Goal: Information Seeking & Learning: Learn about a topic

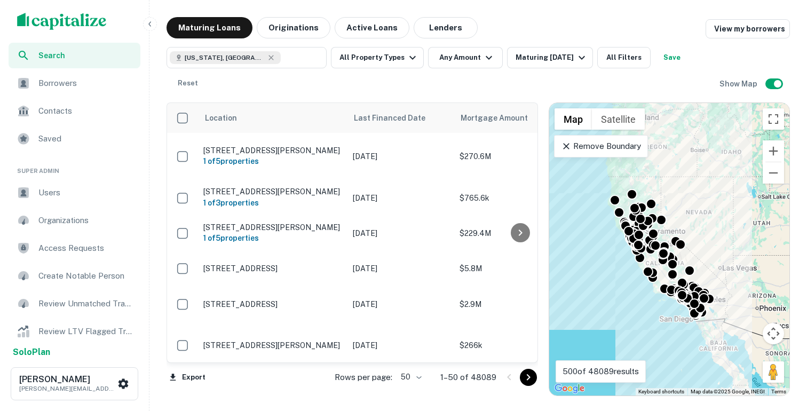
click at [152, 21] on icon "button" at bounding box center [150, 24] width 9 height 9
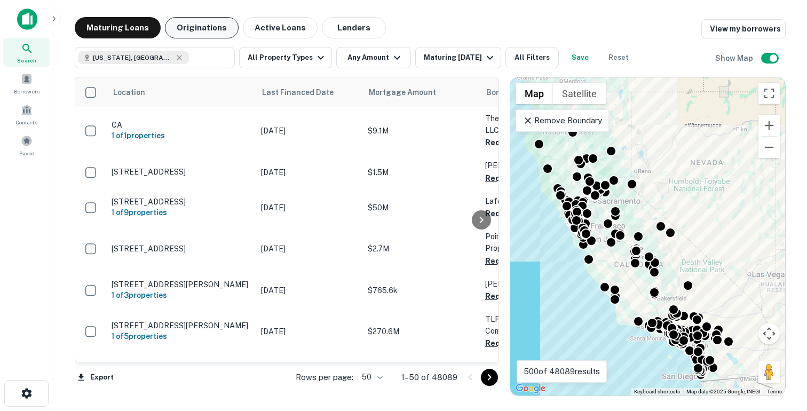
click at [218, 29] on button "Originations" at bounding box center [202, 27] width 74 height 21
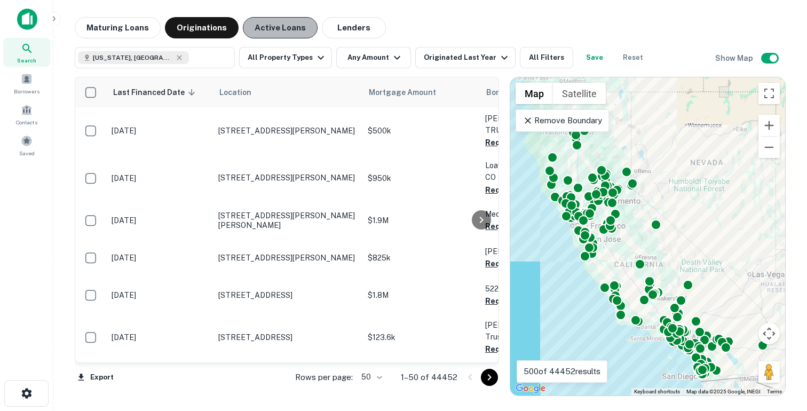
click at [280, 30] on button "Active Loans" at bounding box center [280, 27] width 75 height 21
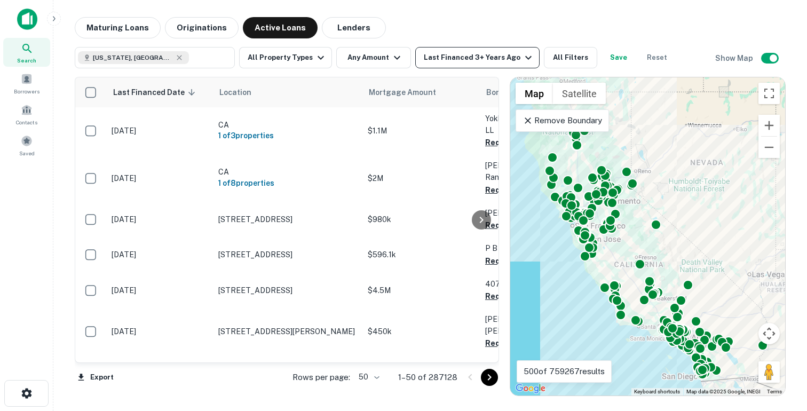
click at [450, 61] on div "Last Financed 3+ Years Ago" at bounding box center [479, 57] width 111 height 13
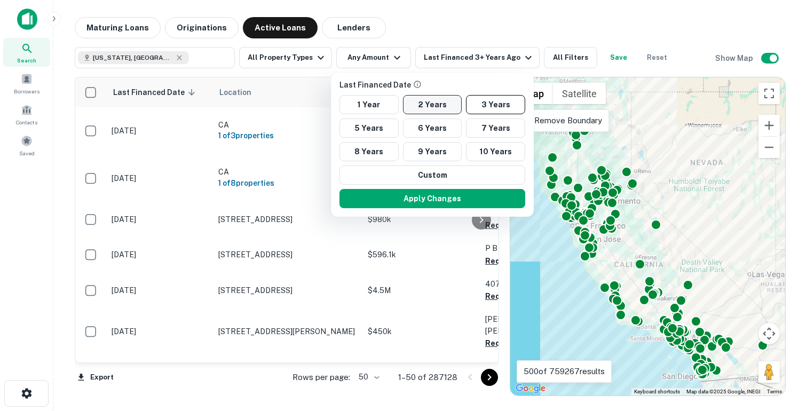
click at [431, 102] on button "2 Years" at bounding box center [432, 104] width 59 height 19
click at [432, 202] on button "Apply Changes" at bounding box center [432, 198] width 186 height 19
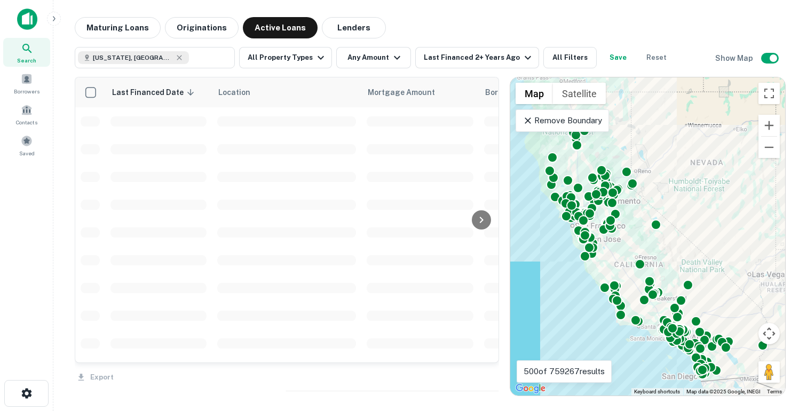
click at [566, 57] on div at bounding box center [403, 205] width 807 height 411
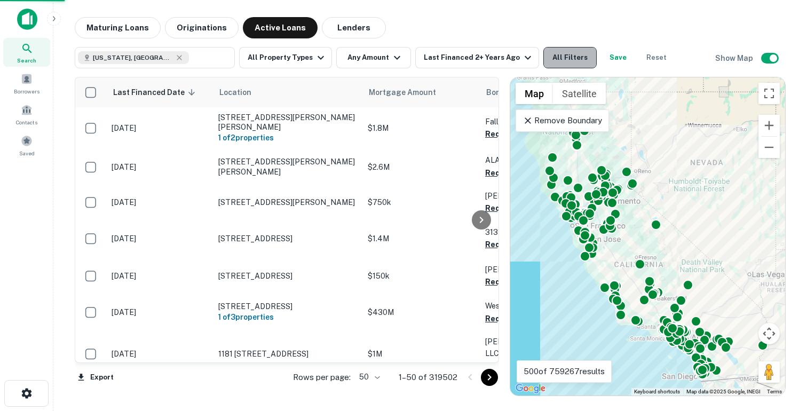
click at [567, 61] on button "All Filters" at bounding box center [569, 57] width 53 height 21
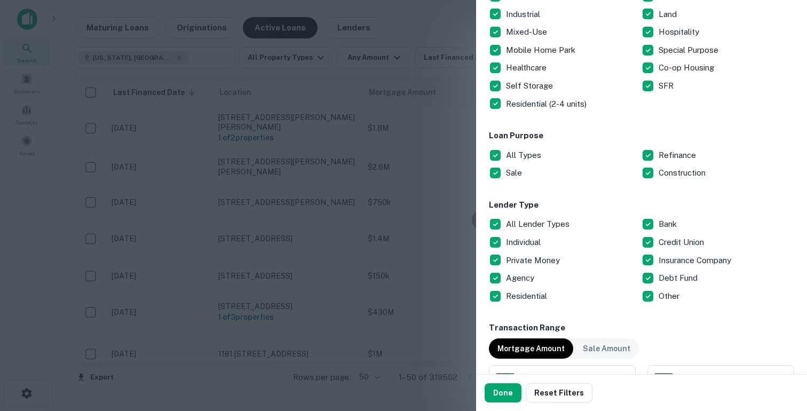
scroll to position [266, 0]
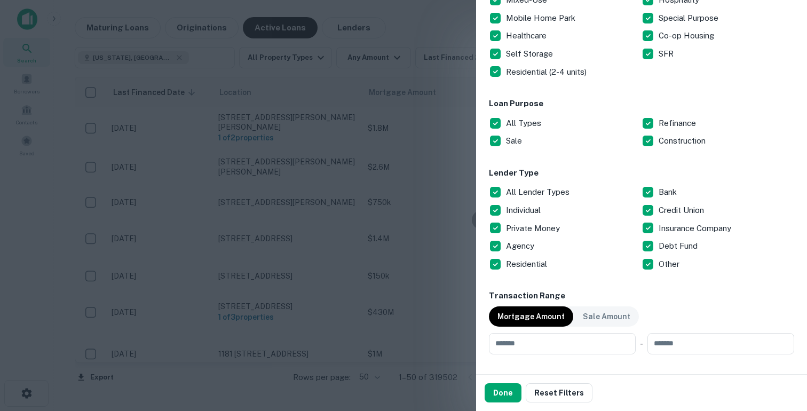
click at [523, 189] on p "All Lender Types" at bounding box center [539, 192] width 66 height 13
click at [518, 229] on p "Private Money" at bounding box center [534, 228] width 56 height 13
click at [508, 390] on button "Done" at bounding box center [503, 392] width 37 height 19
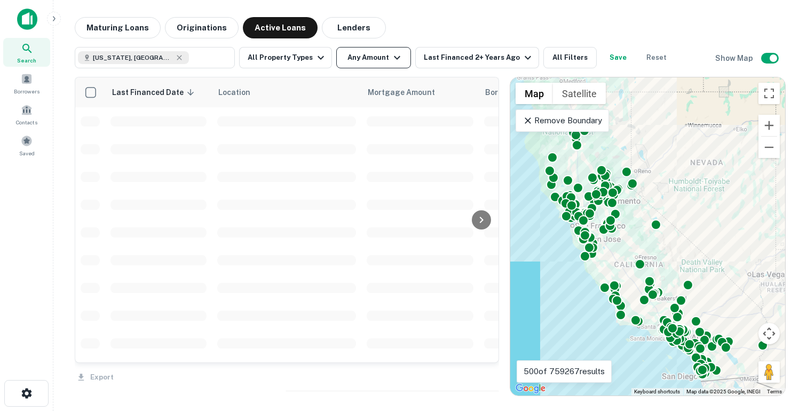
click at [358, 53] on button "Any Amount" at bounding box center [373, 57] width 75 height 21
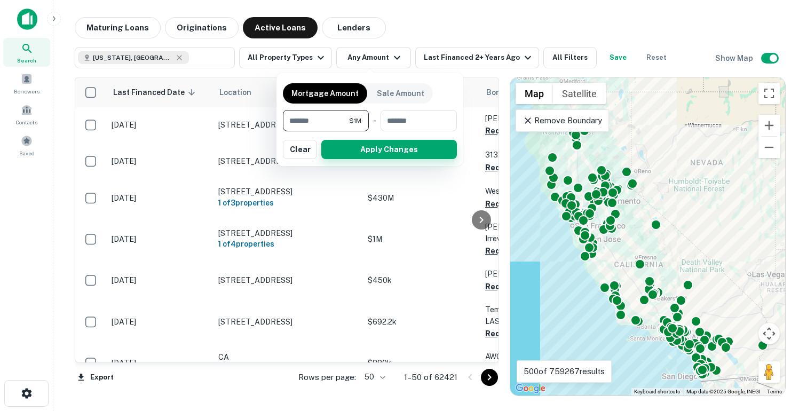
type input "*******"
click at [375, 146] on button "Apply Changes" at bounding box center [389, 149] width 136 height 19
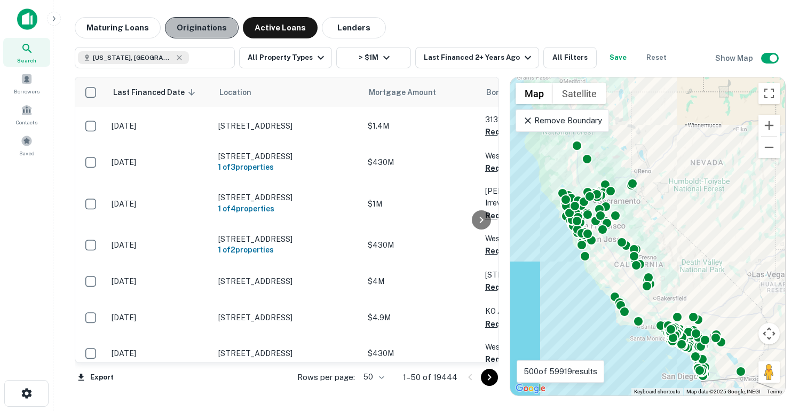
click at [178, 33] on button "Originations" at bounding box center [202, 27] width 74 height 21
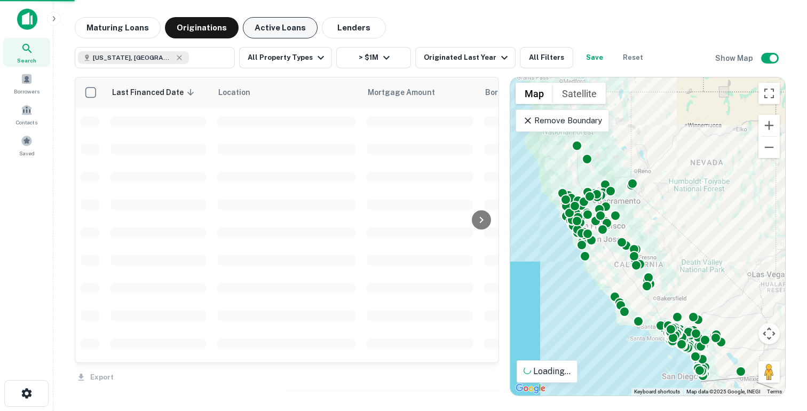
click at [282, 30] on button "Active Loans" at bounding box center [280, 27] width 75 height 21
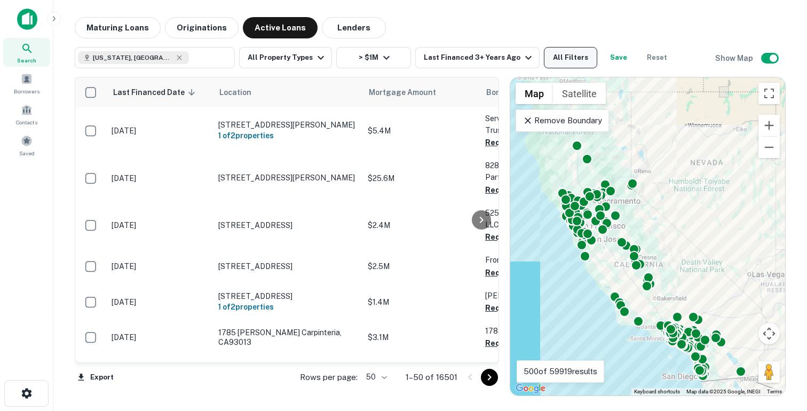
click at [546, 60] on button "All Filters" at bounding box center [570, 57] width 53 height 21
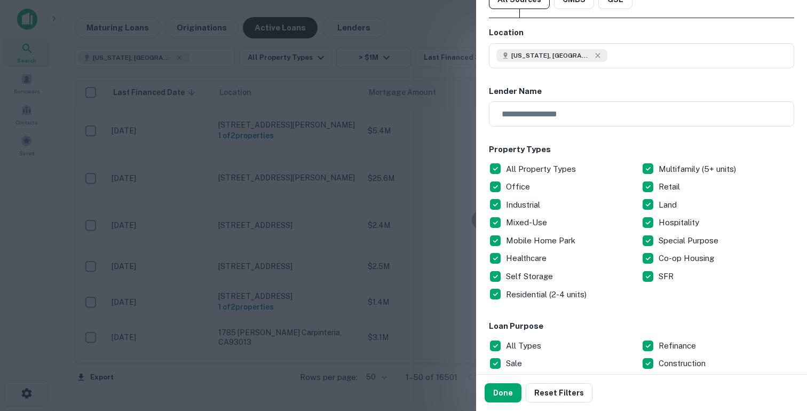
scroll to position [58, 0]
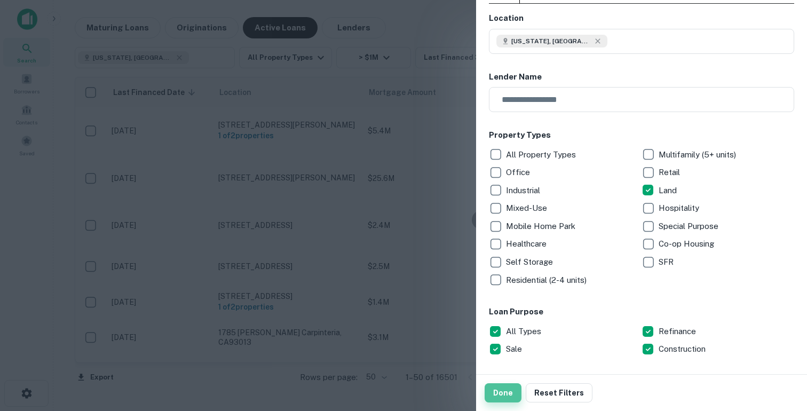
click at [502, 395] on button "Done" at bounding box center [503, 392] width 37 height 19
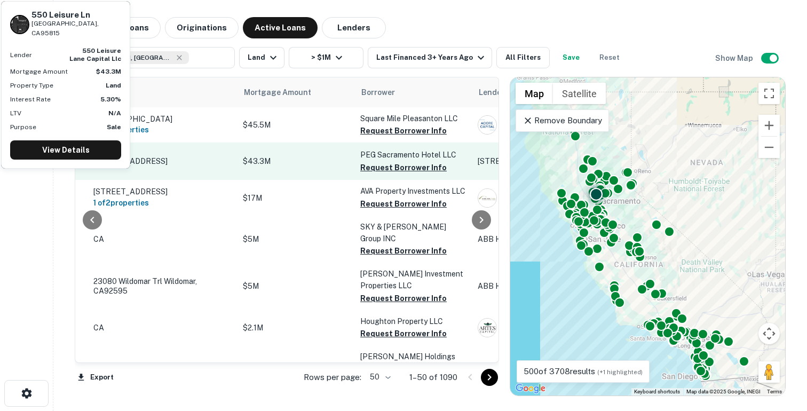
scroll to position [0, 125]
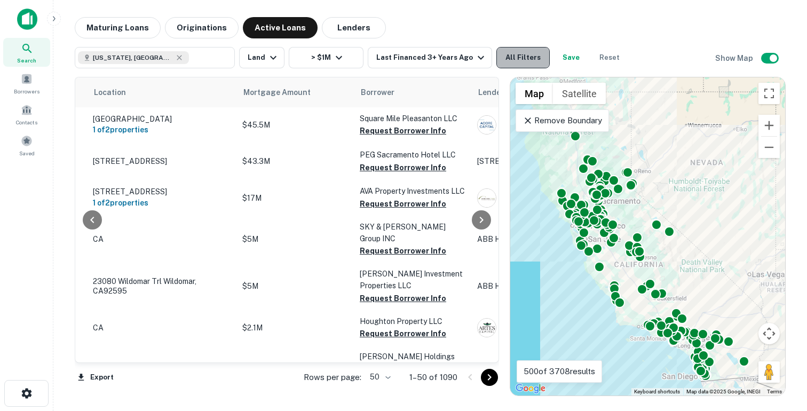
click at [509, 54] on button "All Filters" at bounding box center [522, 57] width 53 height 21
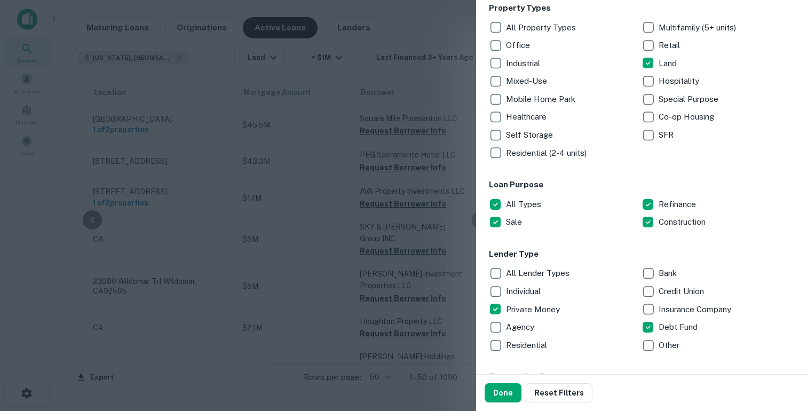
scroll to position [188, 0]
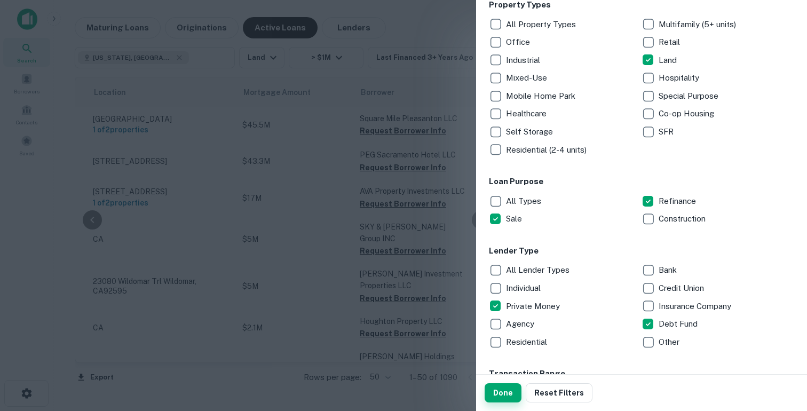
click at [496, 393] on button "Done" at bounding box center [503, 392] width 37 height 19
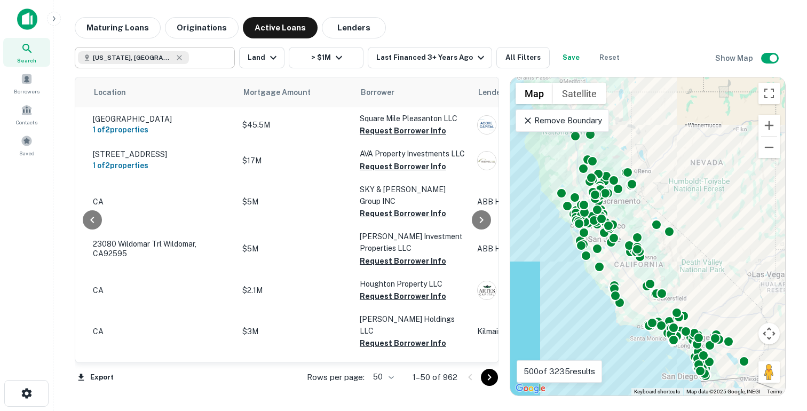
click at [210, 59] on input "text" at bounding box center [209, 57] width 41 height 15
type input "**********"
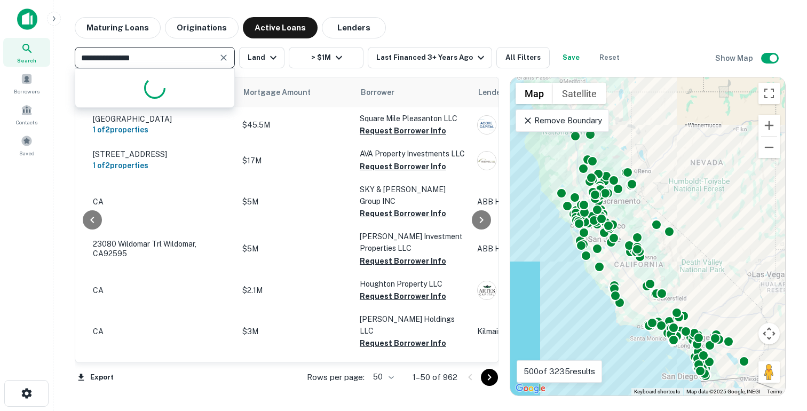
click at [226, 60] on icon "Clear" at bounding box center [223, 57] width 11 height 11
type input "******"
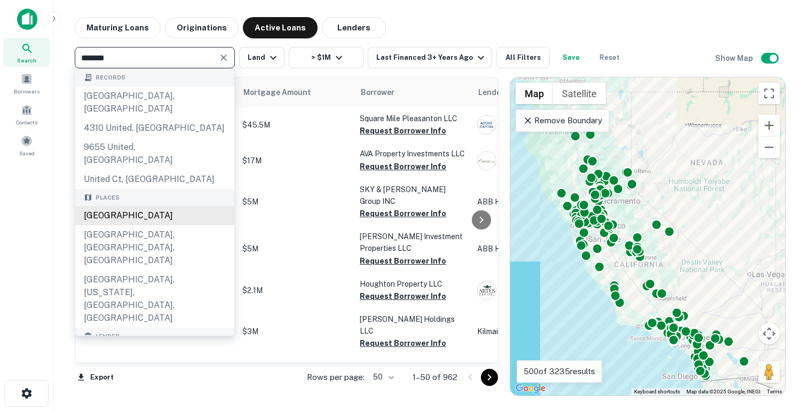
click at [150, 206] on div "United States" at bounding box center [154, 215] width 159 height 19
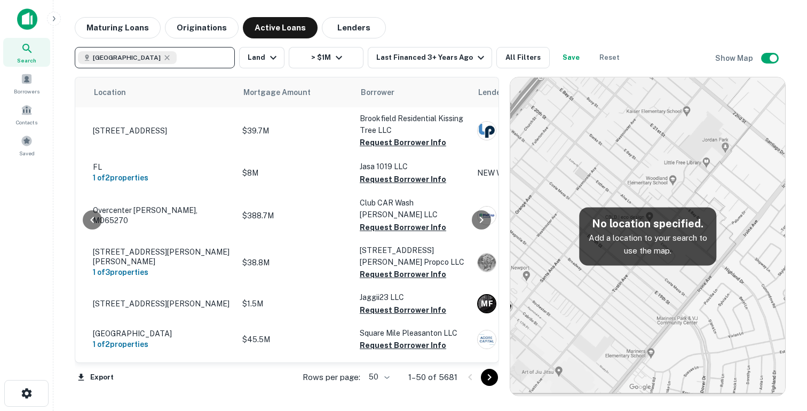
click at [514, 72] on div "Last Financed Date sorted descending Location Mortgage Amount Borrower Lender P…" at bounding box center [430, 232] width 711 height 328
click at [517, 62] on button "All Filters" at bounding box center [522, 57] width 53 height 21
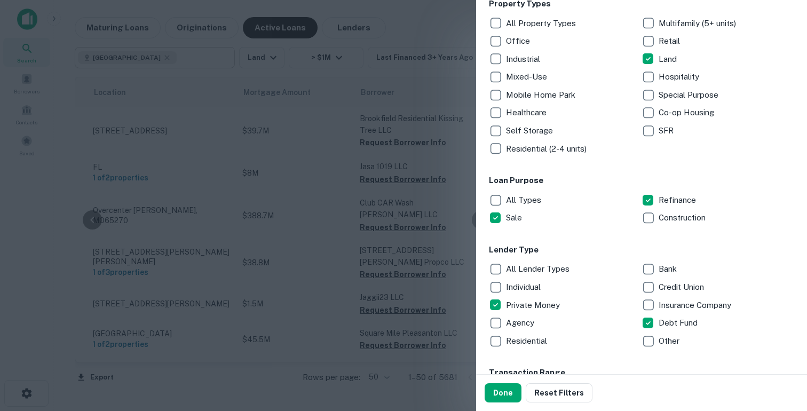
scroll to position [188, 0]
click at [500, 387] on button "Done" at bounding box center [503, 392] width 37 height 19
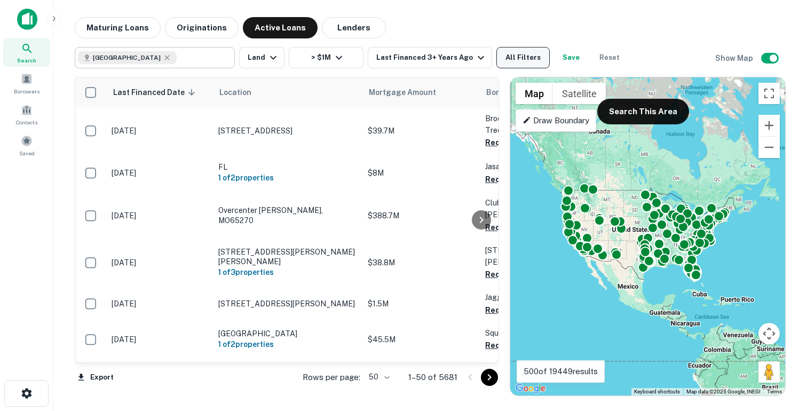
click at [525, 61] on button "All Filters" at bounding box center [522, 57] width 53 height 21
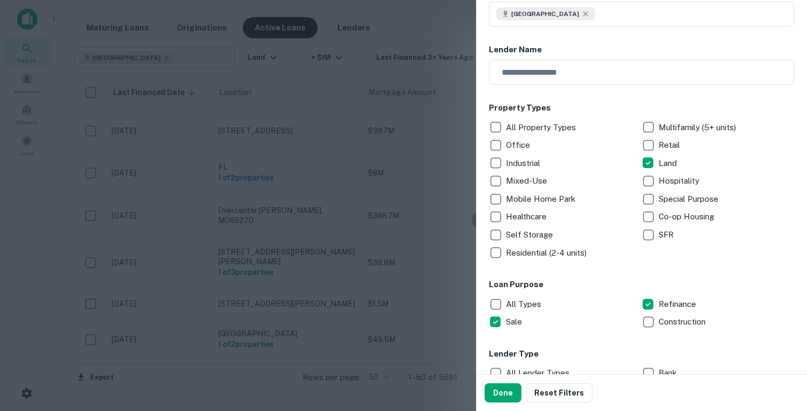
scroll to position [88, 0]
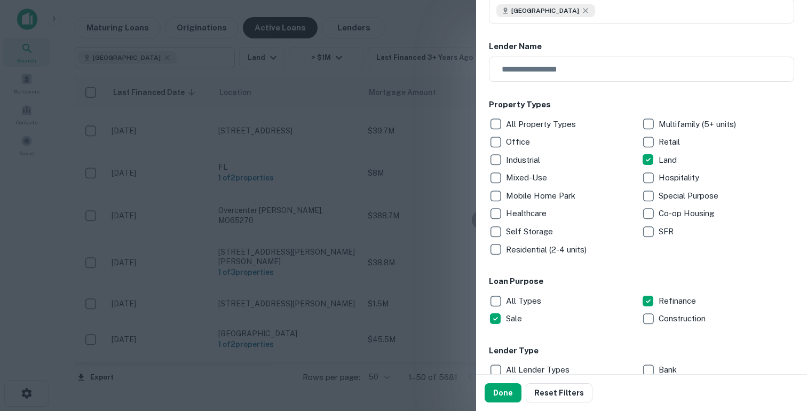
click at [516, 248] on p "Residential (2-4 units)" at bounding box center [547, 249] width 83 height 13
click at [501, 390] on button "Done" at bounding box center [503, 392] width 37 height 19
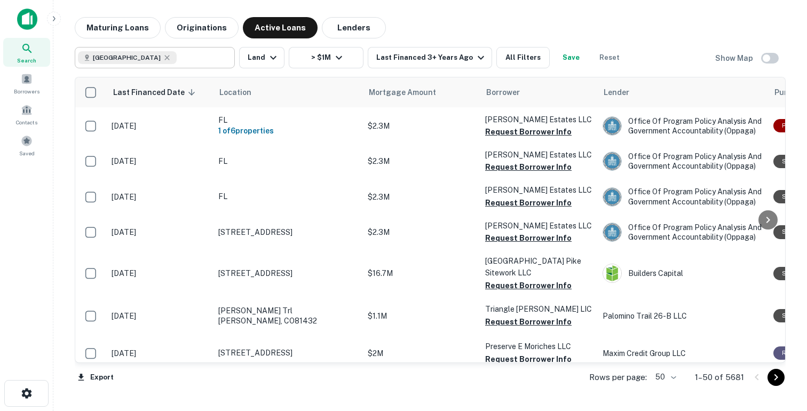
scroll to position [324, 0]
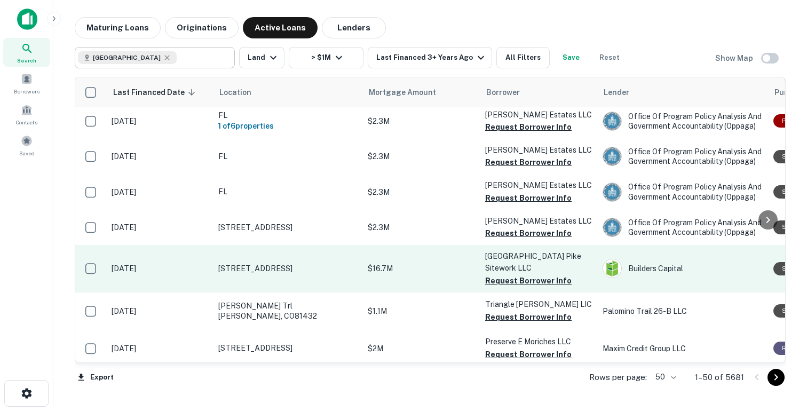
click at [440, 263] on p "$16.7M" at bounding box center [421, 269] width 107 height 12
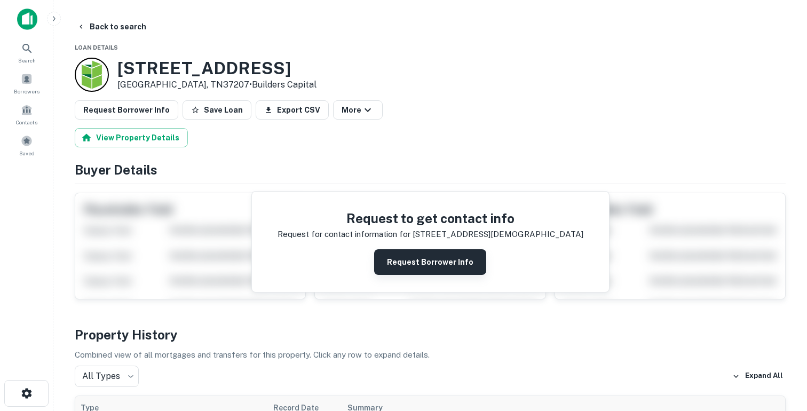
click at [406, 259] on button "Request Borrower Info" at bounding box center [430, 262] width 112 height 26
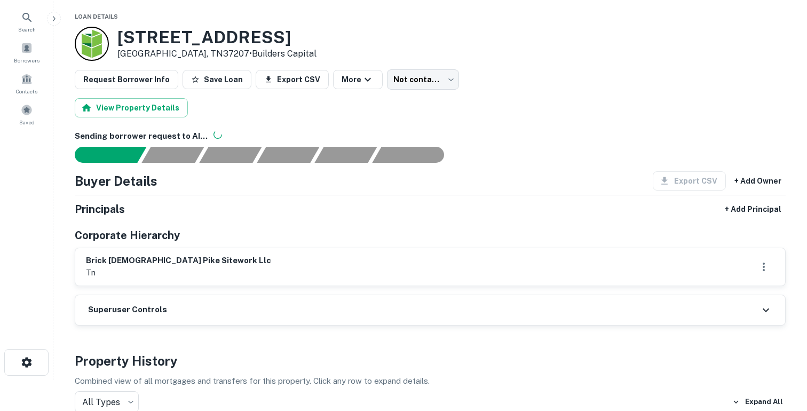
scroll to position [26, 0]
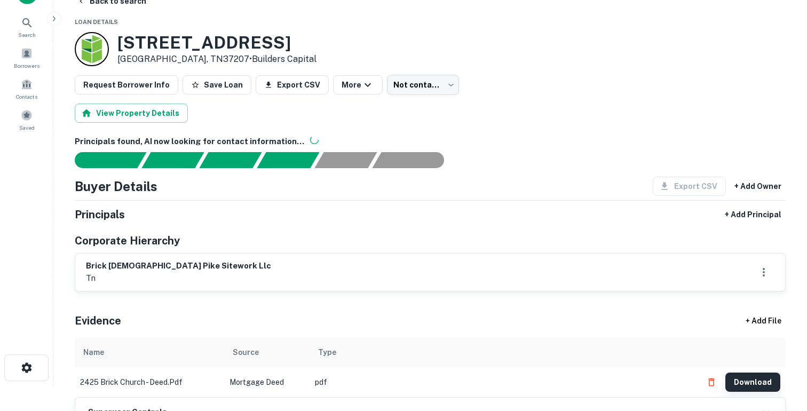
click at [745, 385] on button "Download" at bounding box center [752, 382] width 55 height 19
click at [739, 384] on button "Download" at bounding box center [752, 382] width 55 height 19
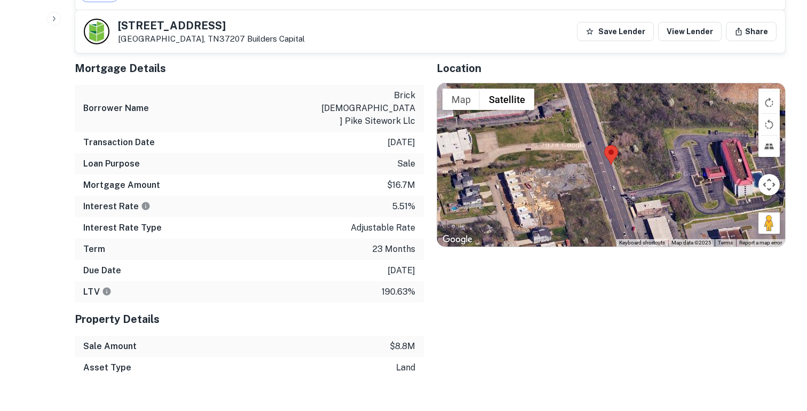
scroll to position [617, 0]
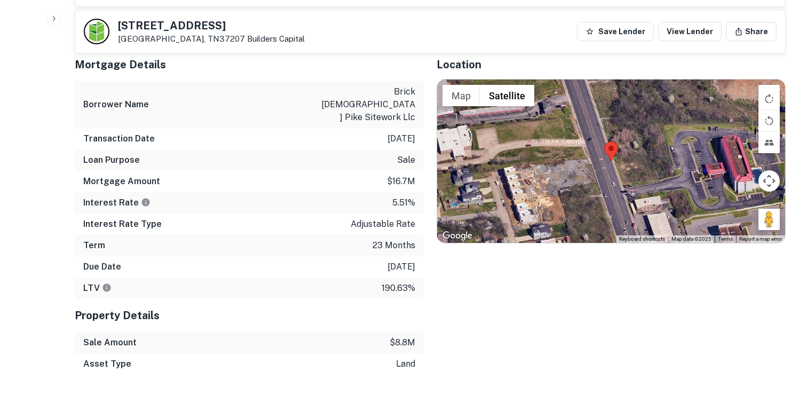
click at [402, 196] on p "5.51%" at bounding box center [403, 202] width 23 height 13
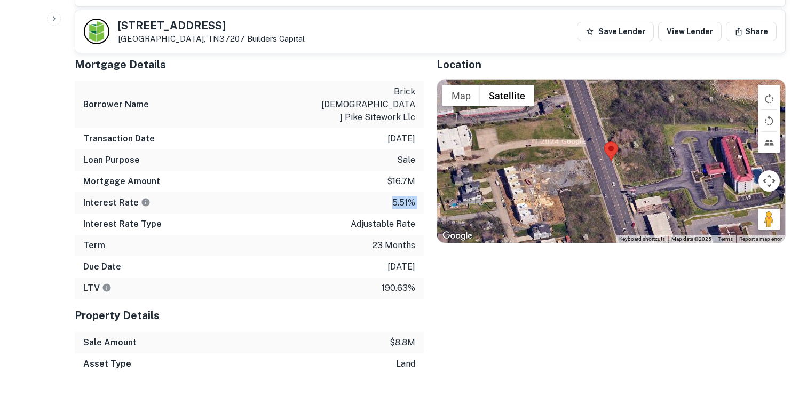
click at [402, 196] on p "5.51%" at bounding box center [403, 202] width 23 height 13
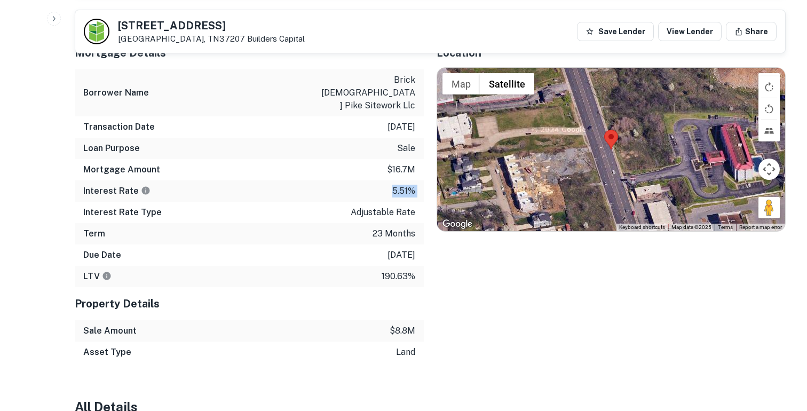
scroll to position [632, 0]
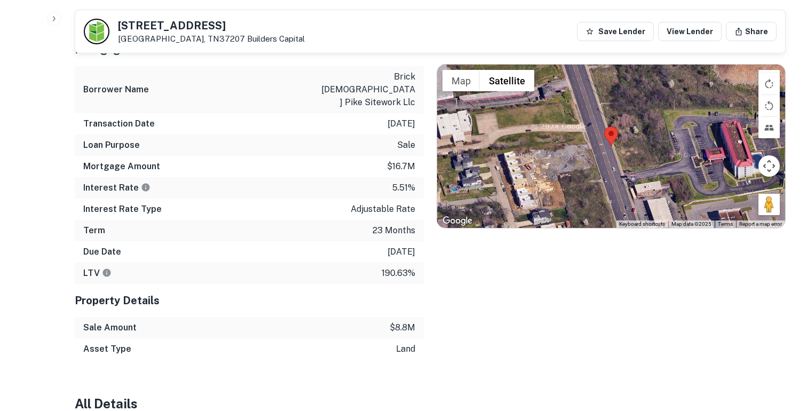
click at [397, 224] on p "23 months" at bounding box center [394, 230] width 43 height 13
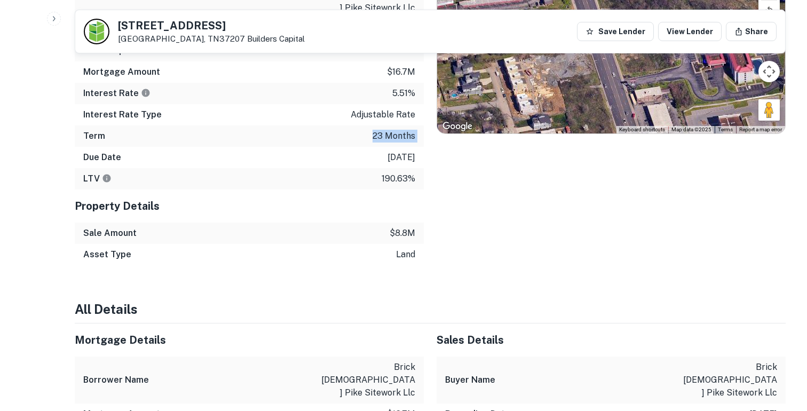
scroll to position [801, 0]
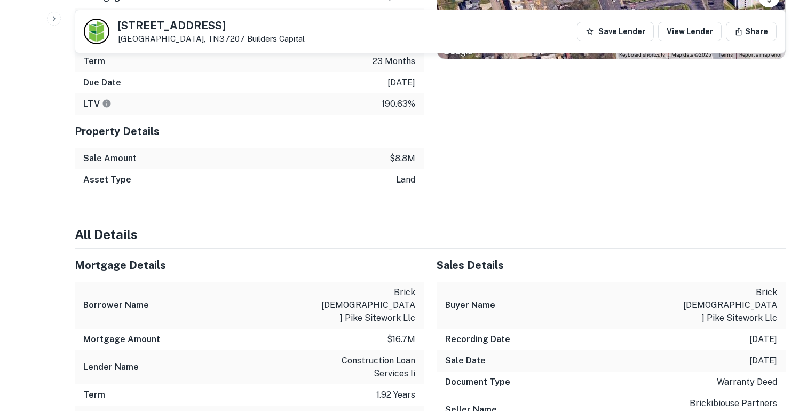
click at [405, 98] on p "190.63%" at bounding box center [399, 104] width 34 height 13
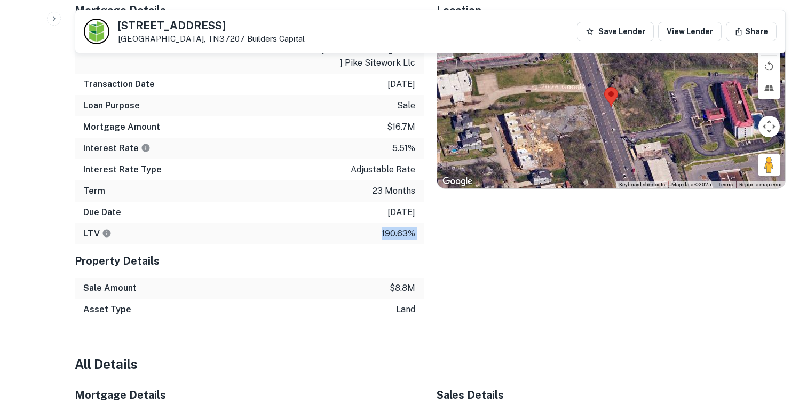
scroll to position [706, 0]
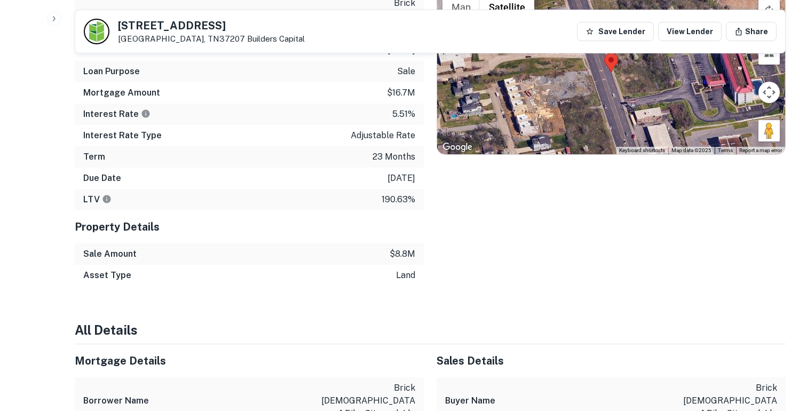
click at [407, 248] on p "$8.8m" at bounding box center [403, 254] width 26 height 13
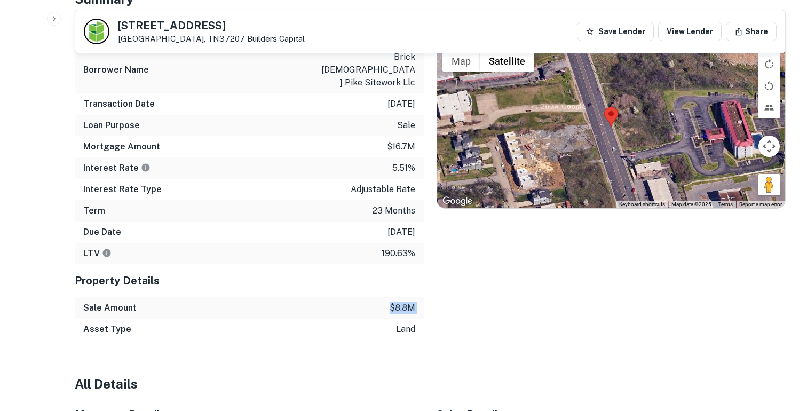
scroll to position [640, 0]
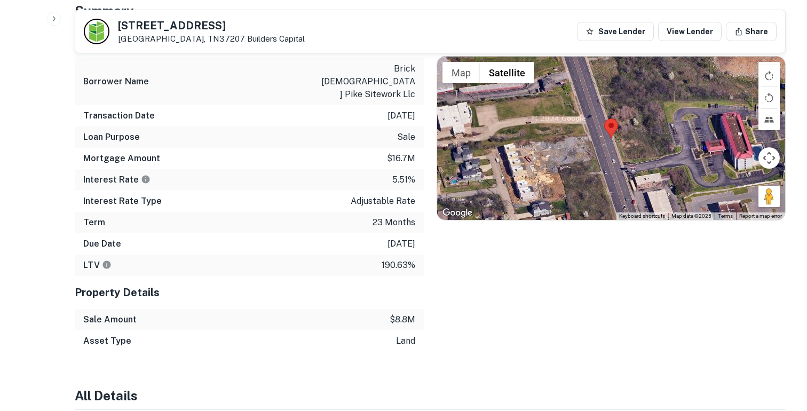
click at [402, 152] on p "$16.7m" at bounding box center [401, 158] width 28 height 13
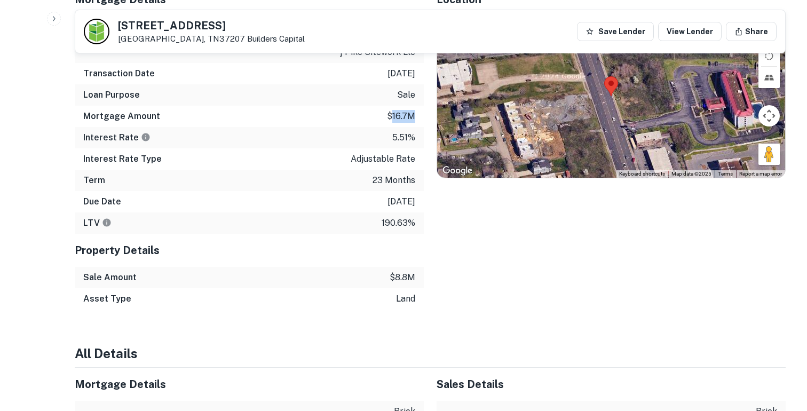
scroll to position [720, 0]
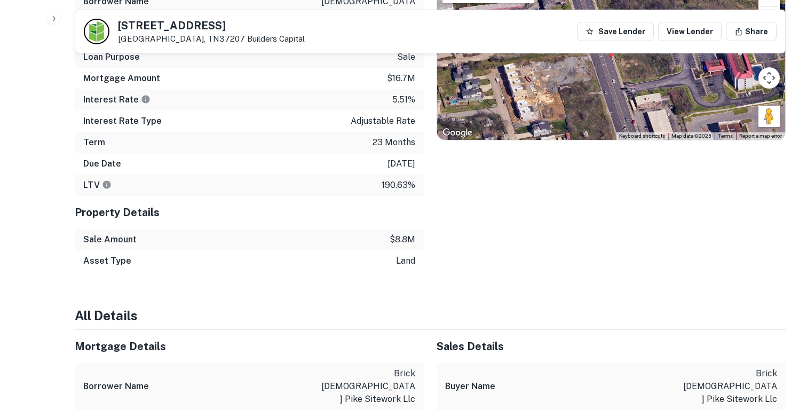
click at [392, 179] on p "190.63%" at bounding box center [399, 185] width 34 height 13
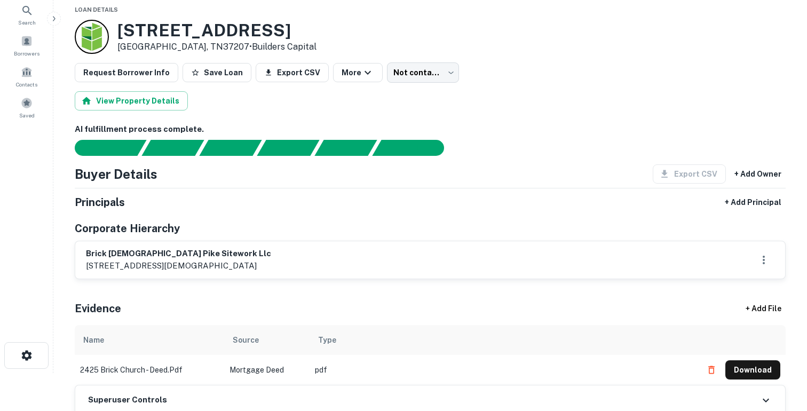
scroll to position [53, 0]
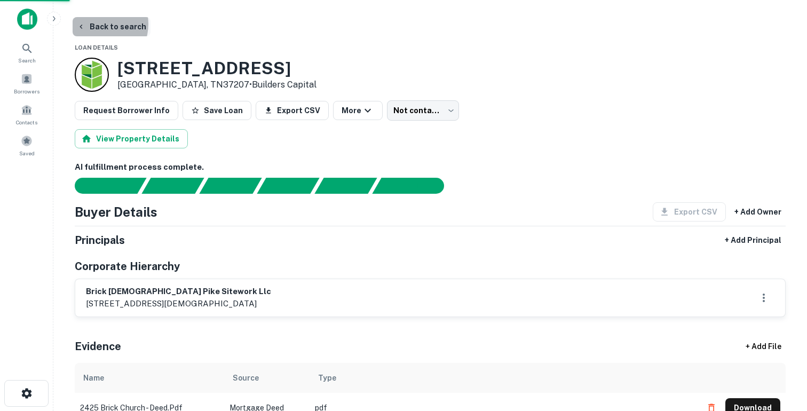
click at [97, 24] on button "Back to search" at bounding box center [112, 26] width 78 height 19
click at [95, 29] on button "Back to search" at bounding box center [112, 26] width 78 height 19
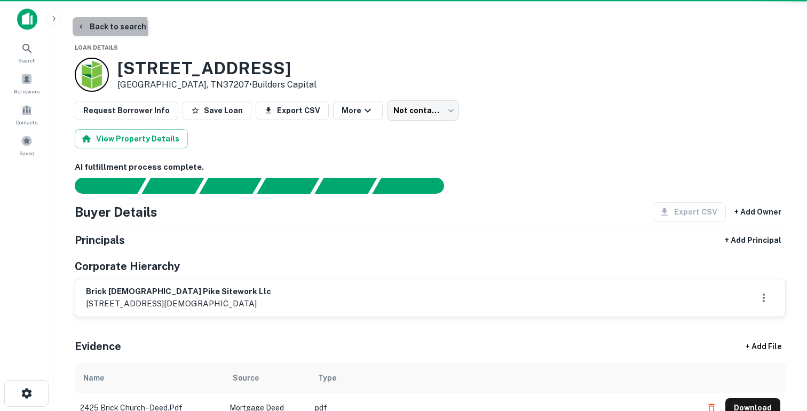
click at [95, 29] on button "Back to search" at bounding box center [112, 26] width 78 height 19
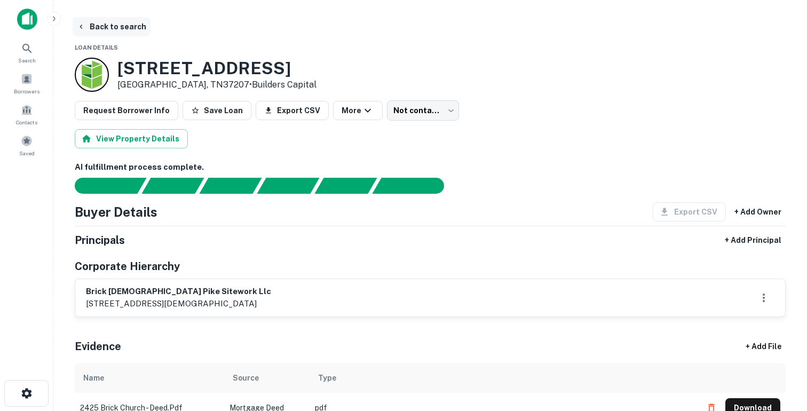
click at [95, 29] on button "Back to search" at bounding box center [112, 26] width 78 height 19
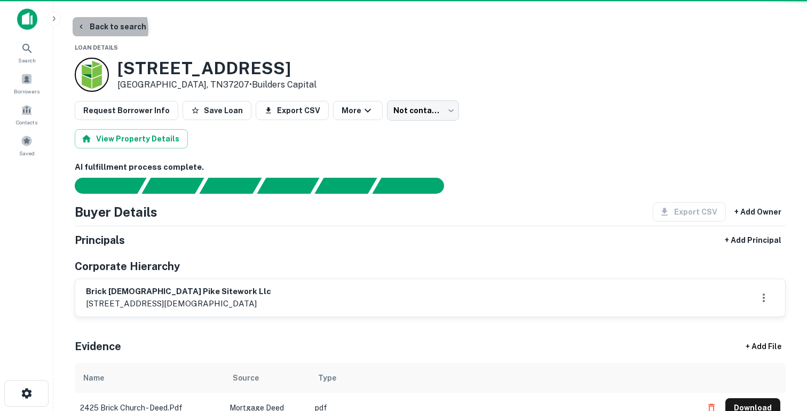
click at [95, 29] on button "Back to search" at bounding box center [112, 26] width 78 height 19
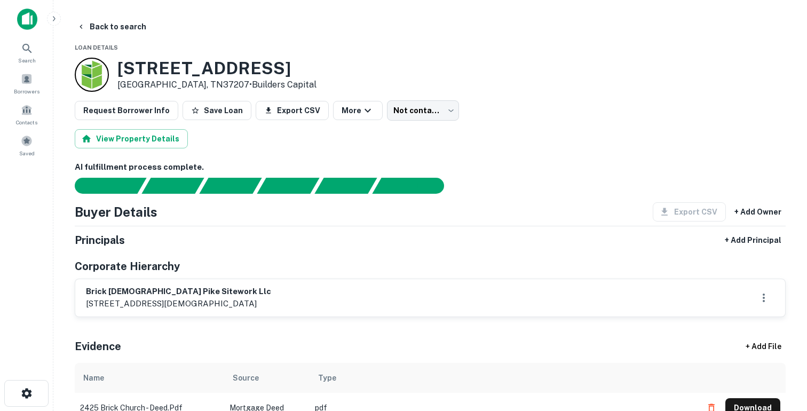
click at [26, 15] on img at bounding box center [27, 19] width 20 height 21
click at [25, 21] on img at bounding box center [27, 19] width 20 height 21
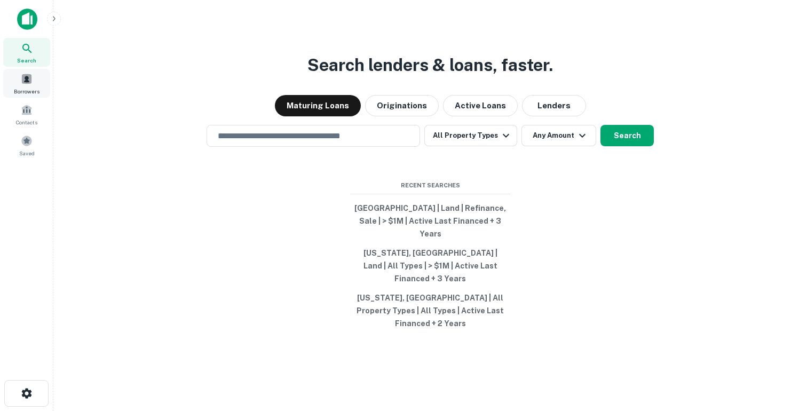
click at [36, 78] on div "Borrowers" at bounding box center [26, 83] width 47 height 29
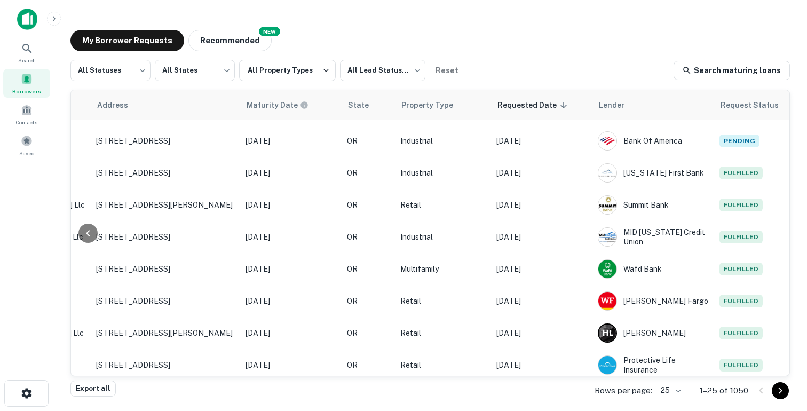
scroll to position [73, 428]
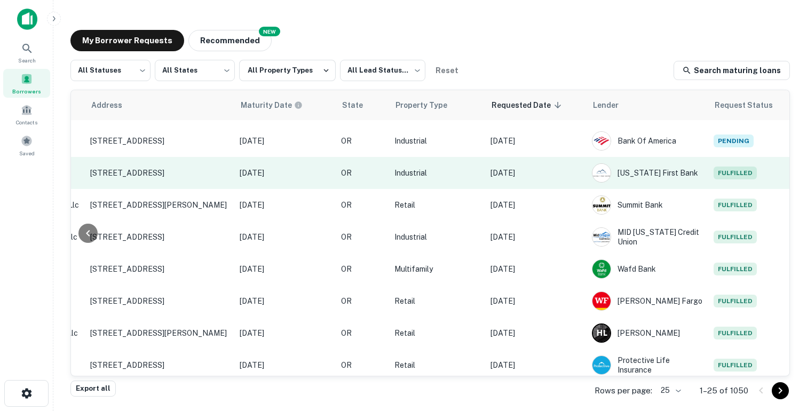
click at [552, 167] on p "Aug 26, 2025" at bounding box center [535, 173] width 91 height 12
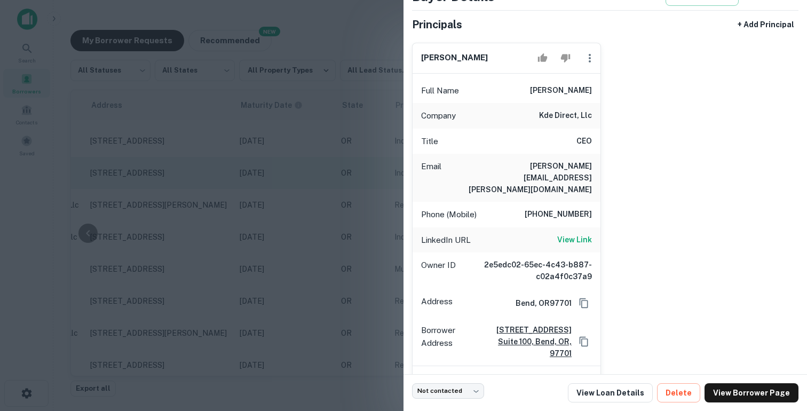
scroll to position [86, 0]
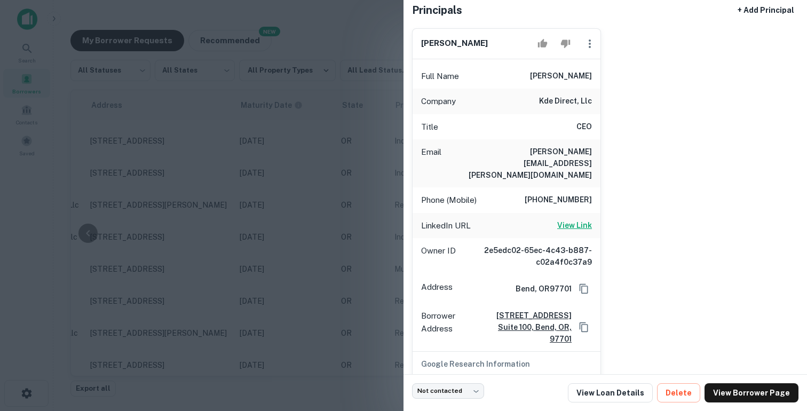
click at [572, 219] on h6 "View Link" at bounding box center [574, 225] width 35 height 12
click at [345, 173] on div at bounding box center [403, 205] width 807 height 411
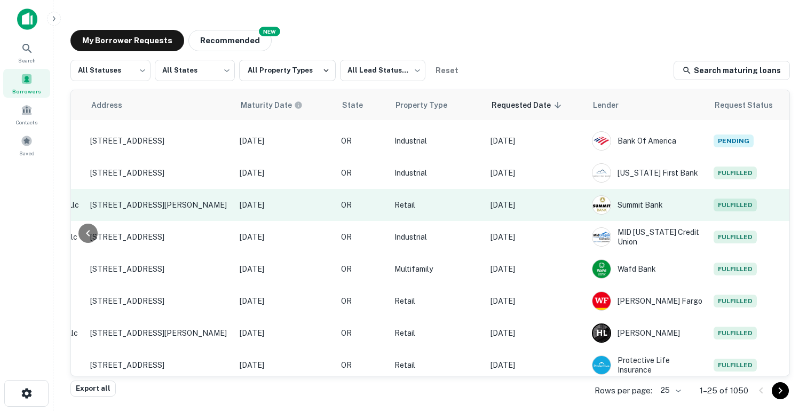
click at [552, 205] on td "Aug 26, 2025" at bounding box center [535, 205] width 101 height 32
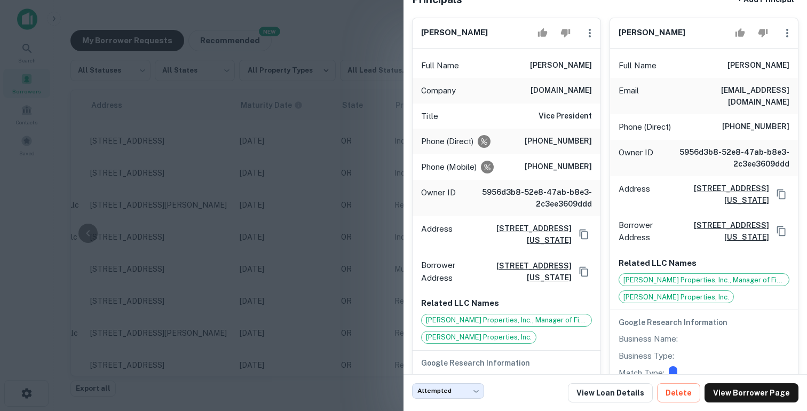
scroll to position [91, 0]
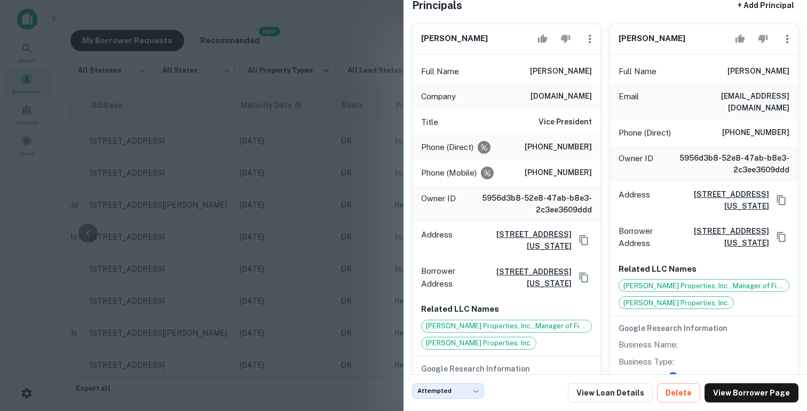
click at [304, 203] on div at bounding box center [403, 205] width 807 height 411
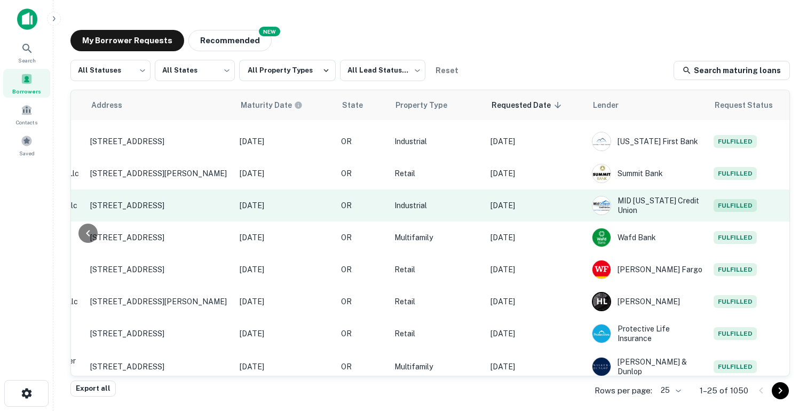
scroll to position [125, 428]
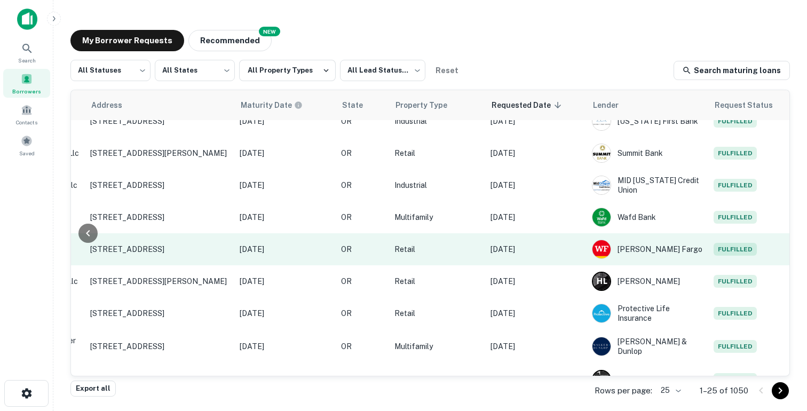
click at [537, 243] on p "Aug 26, 2025" at bounding box center [535, 249] width 91 height 12
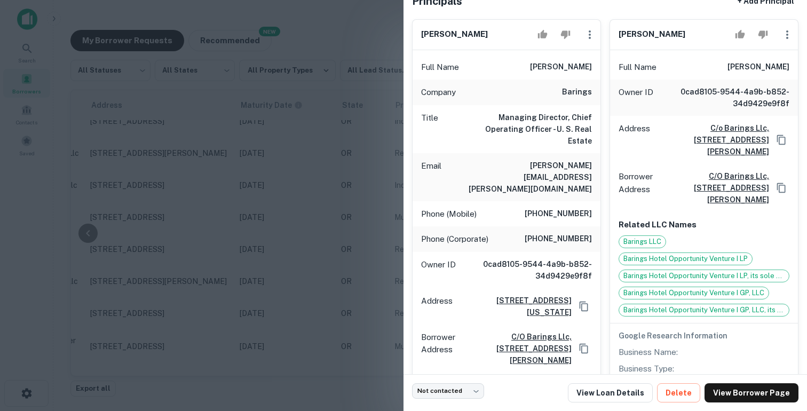
scroll to position [96, 0]
click at [314, 224] on div at bounding box center [403, 205] width 807 height 411
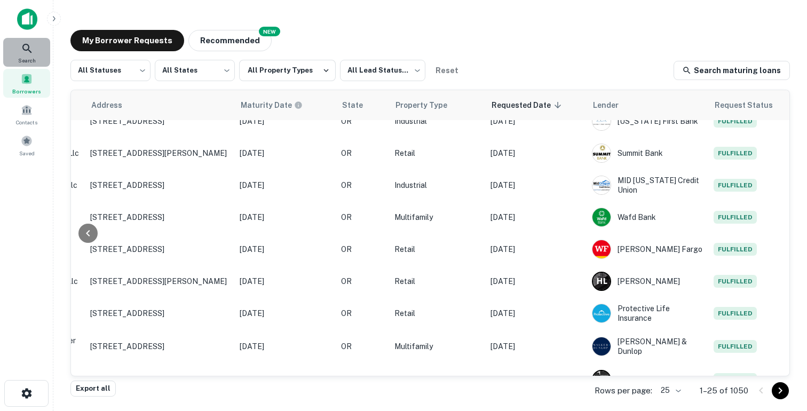
click at [29, 48] on icon at bounding box center [27, 48] width 13 height 13
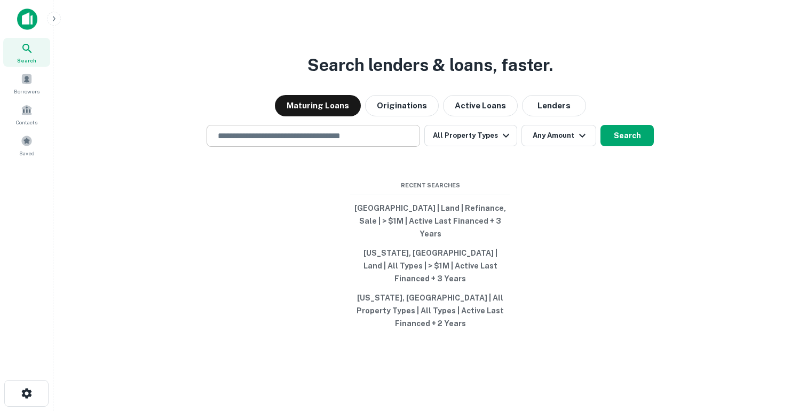
click at [270, 142] on input "text" at bounding box center [313, 136] width 204 height 12
click at [264, 169] on div at bounding box center [313, 173] width 213 height 53
click at [264, 142] on input "text" at bounding box center [313, 136] width 204 height 12
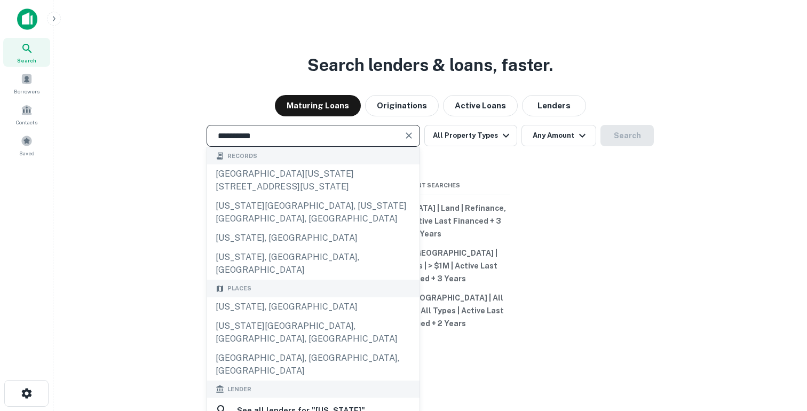
click at [256, 142] on input "**********" at bounding box center [305, 136] width 188 height 12
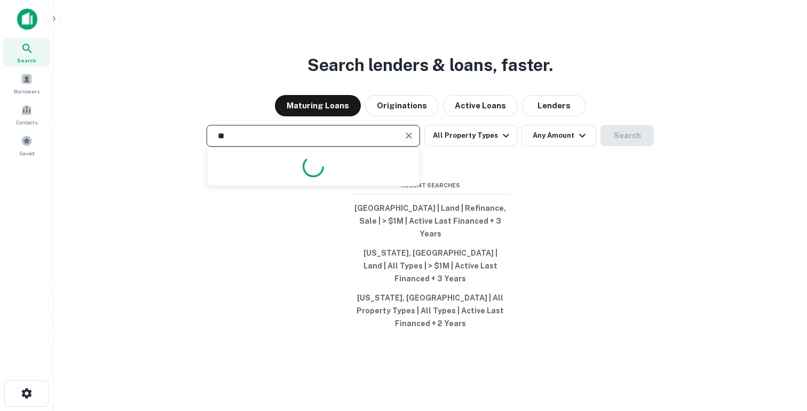
type input "*"
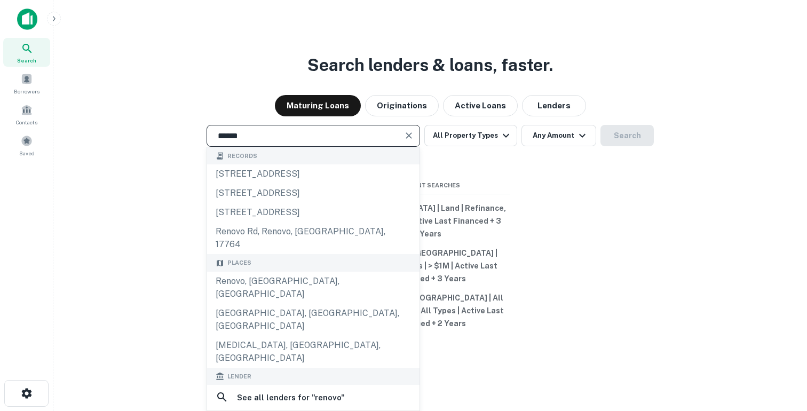
type input "******"
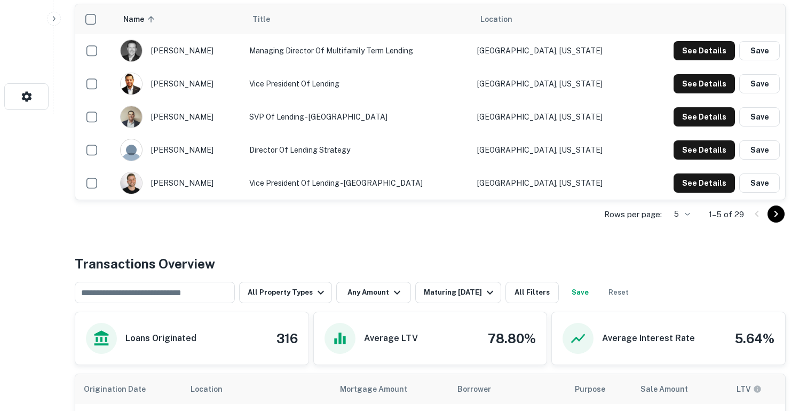
scroll to position [316, 0]
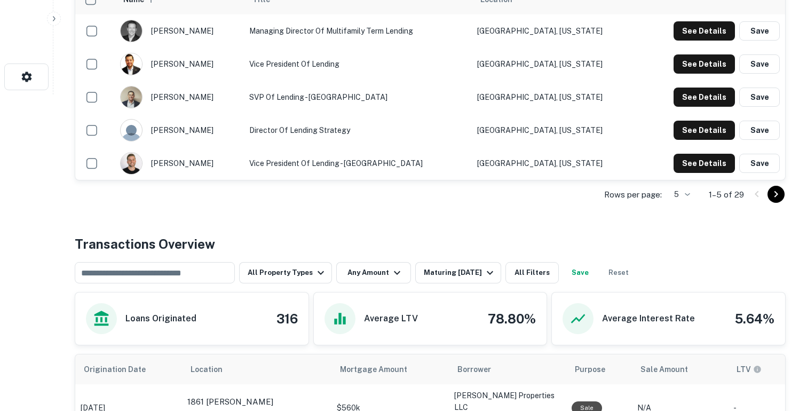
click at [668, 33] on div "See Details Save" at bounding box center [713, 30] width 134 height 19
click at [690, 33] on button "See Details" at bounding box center [704, 30] width 61 height 19
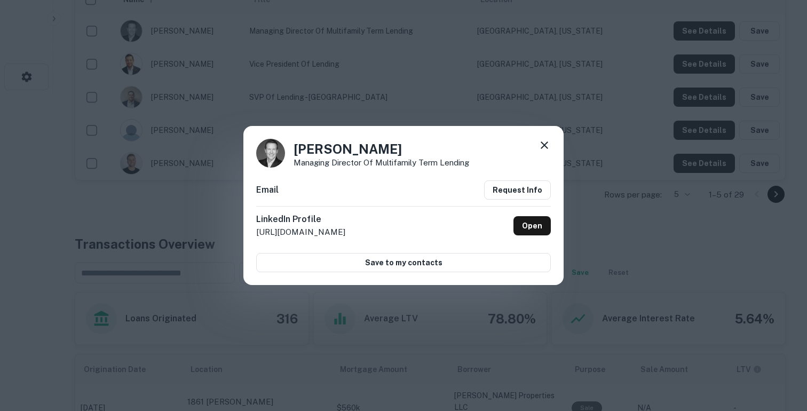
click at [639, 58] on div "Adam Dosskey Managing Director of Multifamily Term Lending Email Request Info L…" at bounding box center [403, 205] width 807 height 411
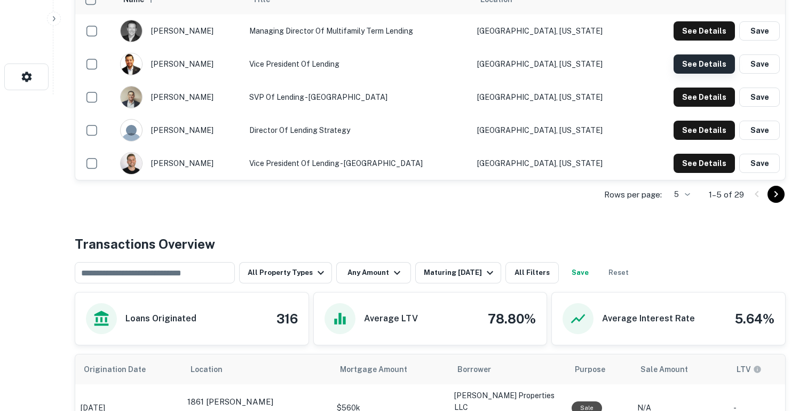
click at [695, 41] on button "See Details" at bounding box center [704, 30] width 61 height 19
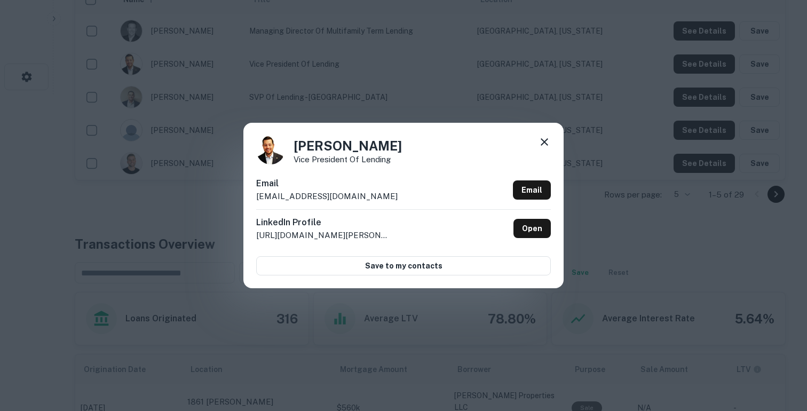
click at [587, 45] on div "Adam Wetherell Vice President of Lending Email awetherell@renovofinancial.com E…" at bounding box center [403, 205] width 807 height 411
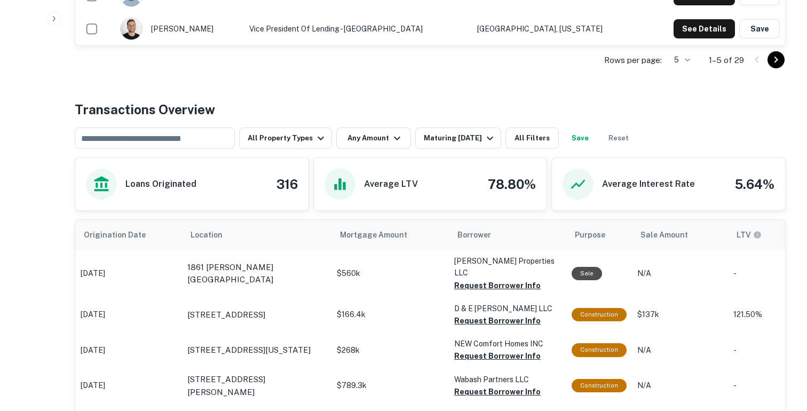
scroll to position [459, 0]
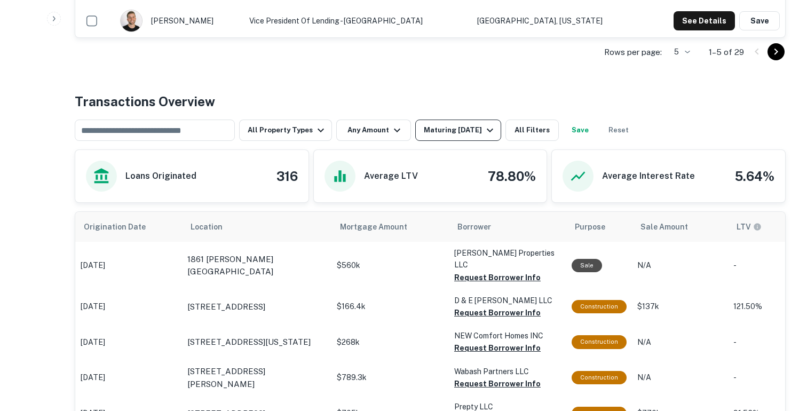
click at [462, 131] on div "Maturing In 1 Year" at bounding box center [460, 130] width 73 height 13
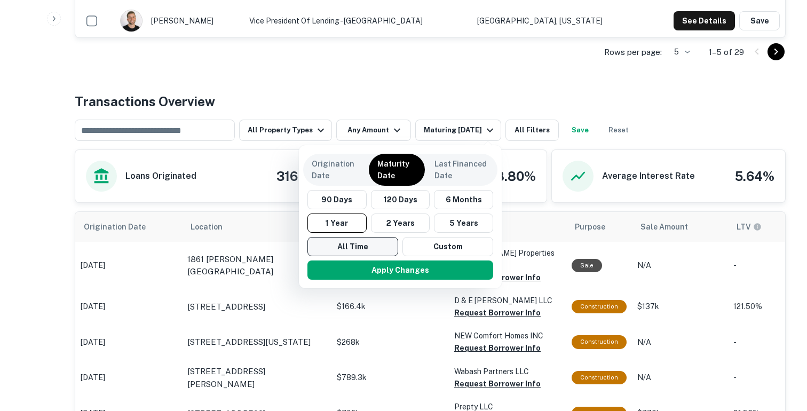
click at [353, 241] on button "All Time" at bounding box center [352, 246] width 91 height 19
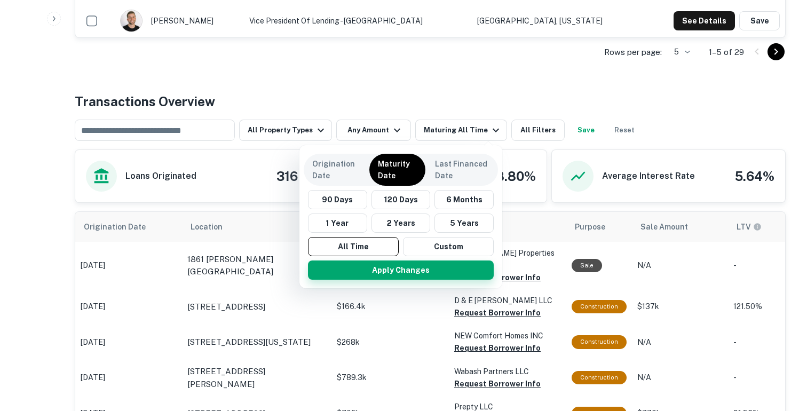
click at [357, 274] on button "Apply Changes" at bounding box center [401, 269] width 186 height 19
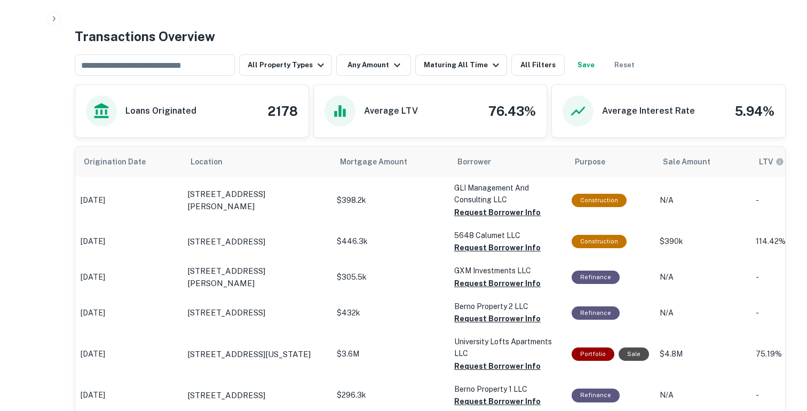
scroll to position [525, 0]
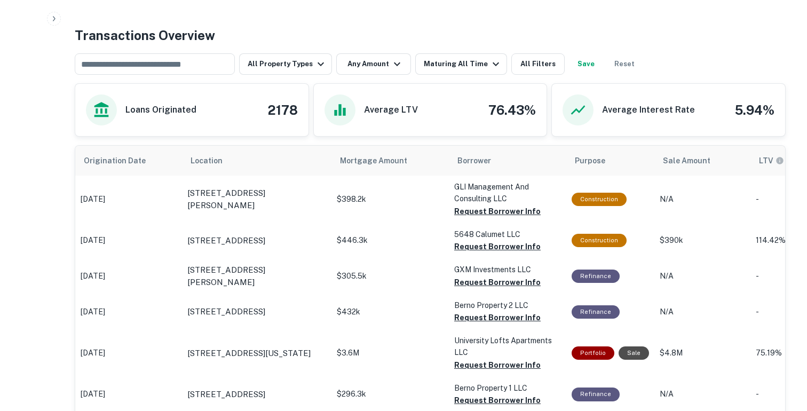
click at [283, 108] on h4 "2178" at bounding box center [282, 109] width 30 height 19
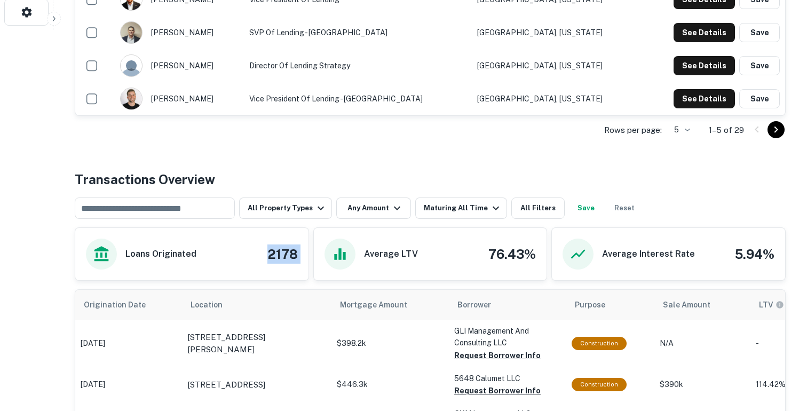
scroll to position [329, 0]
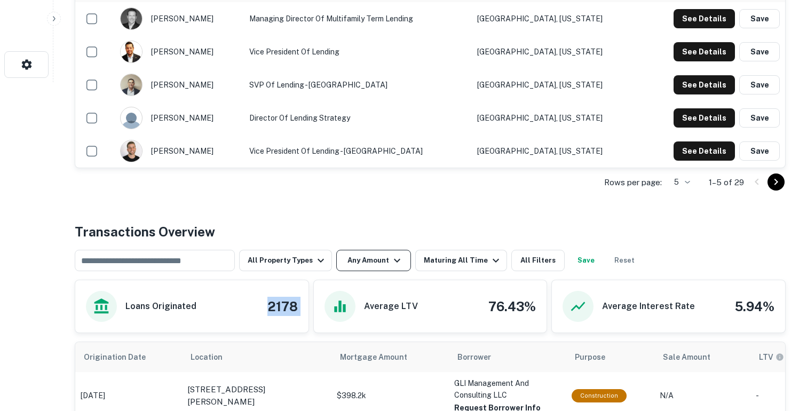
click at [383, 265] on button "Any Amount" at bounding box center [373, 260] width 75 height 21
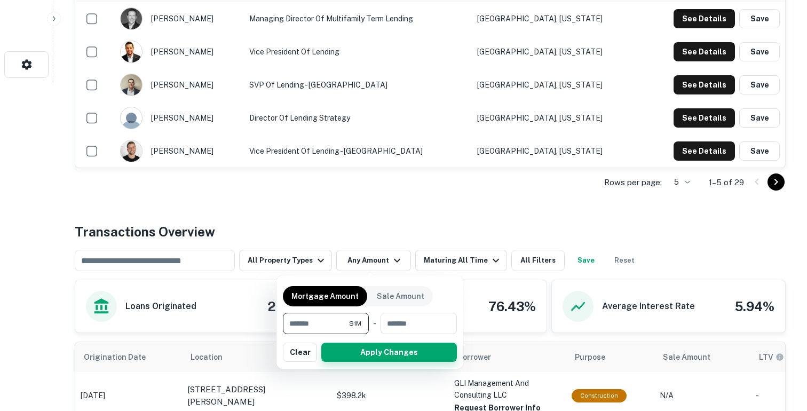
type input "*******"
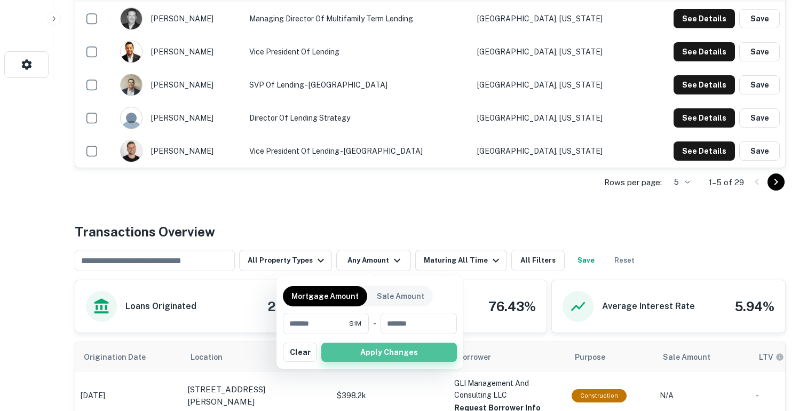
click at [385, 354] on button "Apply Changes" at bounding box center [389, 352] width 136 height 19
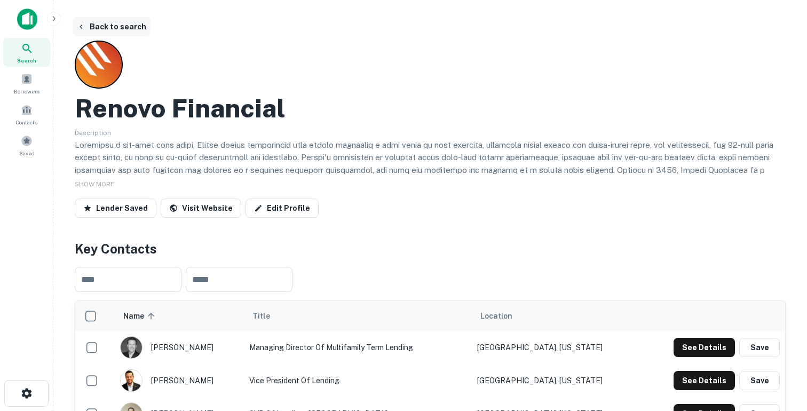
click at [98, 26] on button "Back to search" at bounding box center [112, 26] width 78 height 19
click at [89, 28] on button "Back to search" at bounding box center [112, 26] width 78 height 19
click at [89, 29] on button "Back to search" at bounding box center [112, 26] width 78 height 19
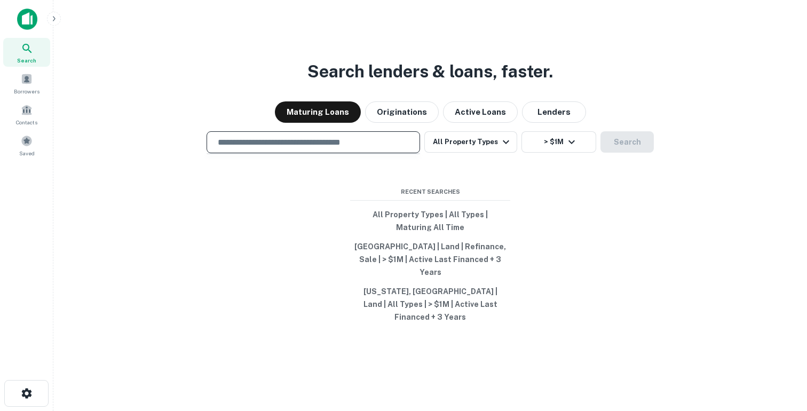
click at [250, 148] on input "text" at bounding box center [313, 142] width 204 height 12
type input "*"
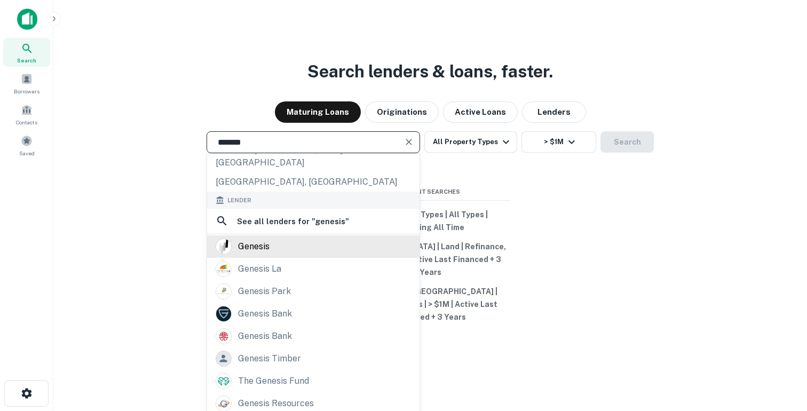
scroll to position [17, 0]
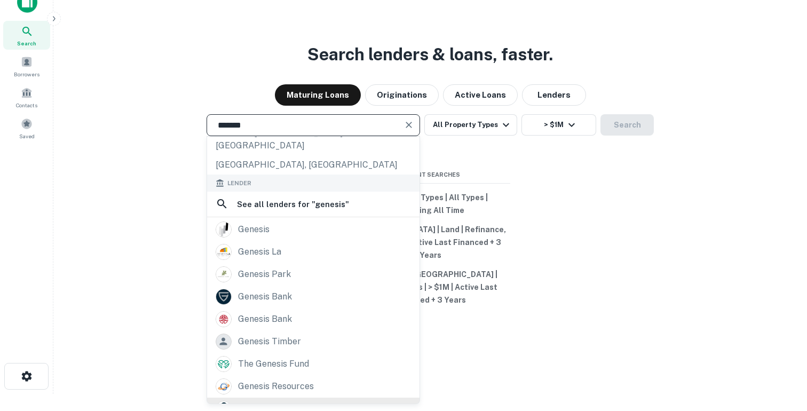
type input "*******"
click at [256, 401] on div "genesis capital llc" at bounding box center [276, 409] width 77 height 16
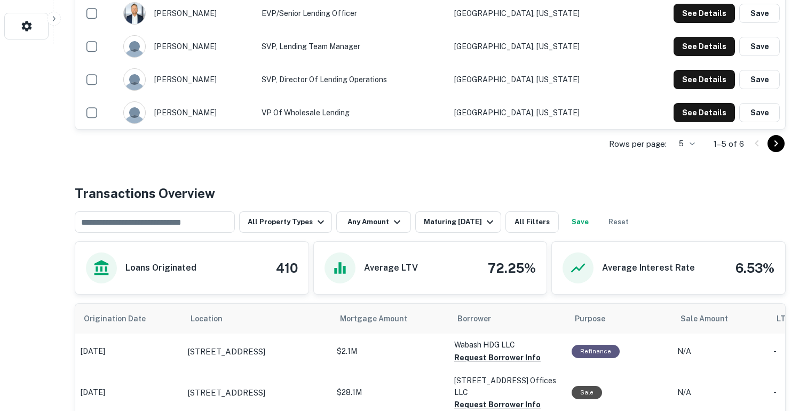
scroll to position [403, 0]
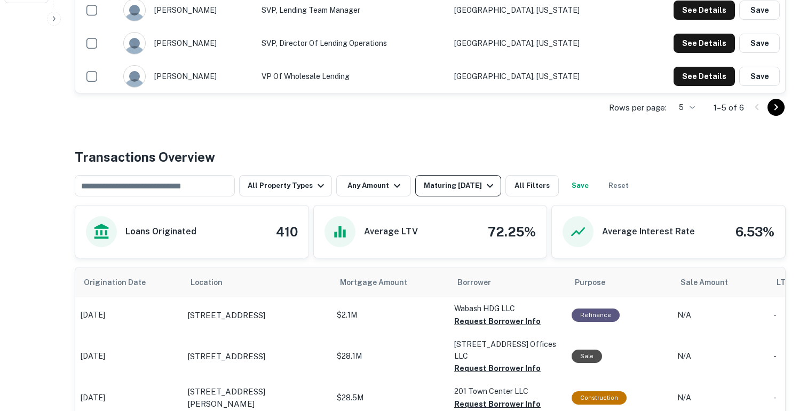
click at [438, 185] on div "Maturing In 1 Year" at bounding box center [460, 185] width 73 height 13
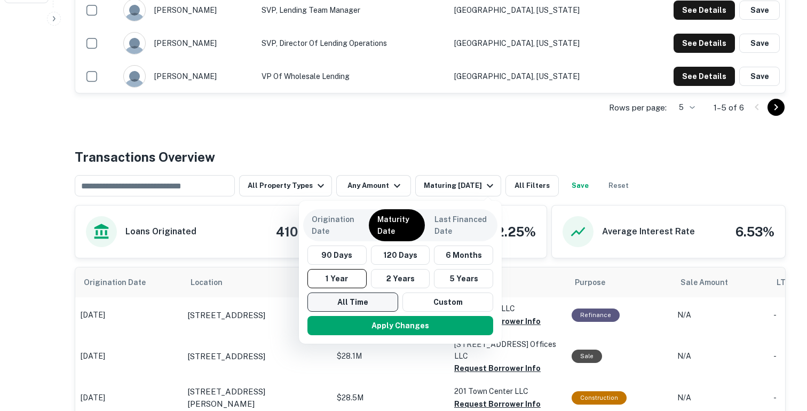
click at [331, 296] on button "All Time" at bounding box center [352, 301] width 91 height 19
click at [354, 321] on button "Apply Changes" at bounding box center [401, 325] width 186 height 19
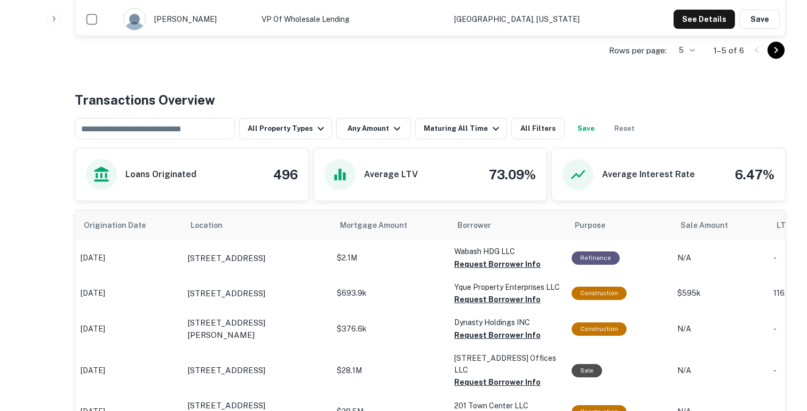
scroll to position [471, 0]
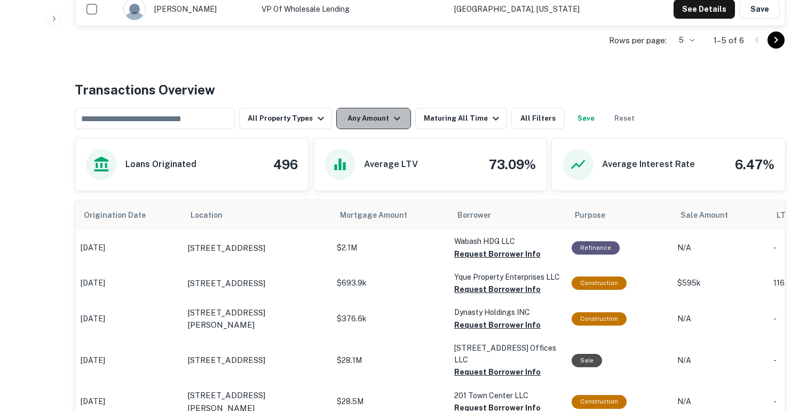
click at [353, 122] on button "Any Amount" at bounding box center [373, 118] width 75 height 21
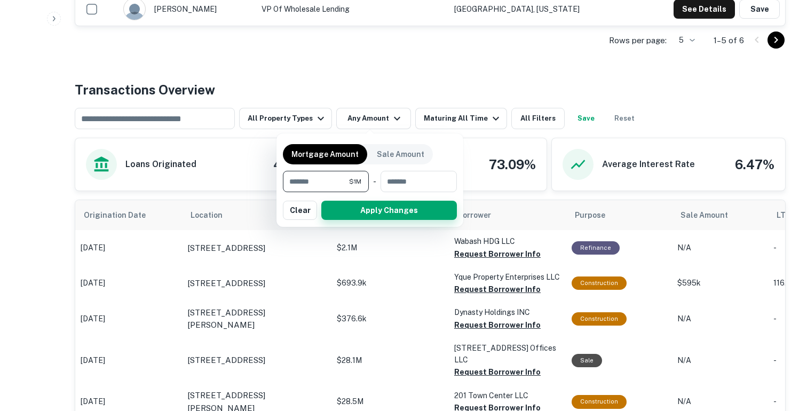
type input "*******"
click at [362, 215] on button "Apply Changes" at bounding box center [389, 210] width 136 height 19
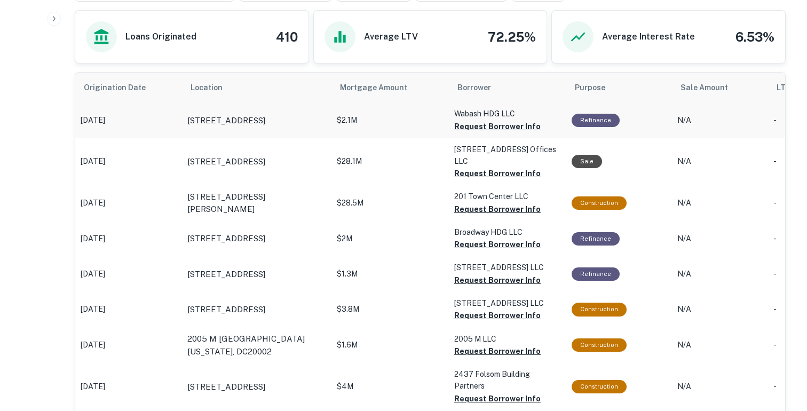
scroll to position [599, 0]
click at [470, 132] on button "Request Borrower Info" at bounding box center [497, 126] width 86 height 13
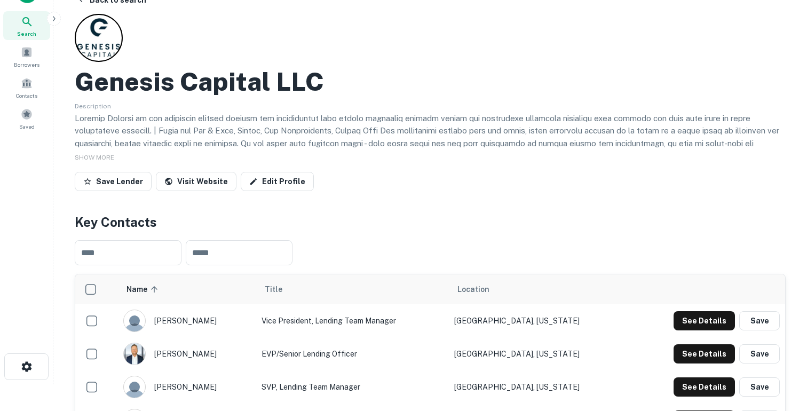
scroll to position [0, 0]
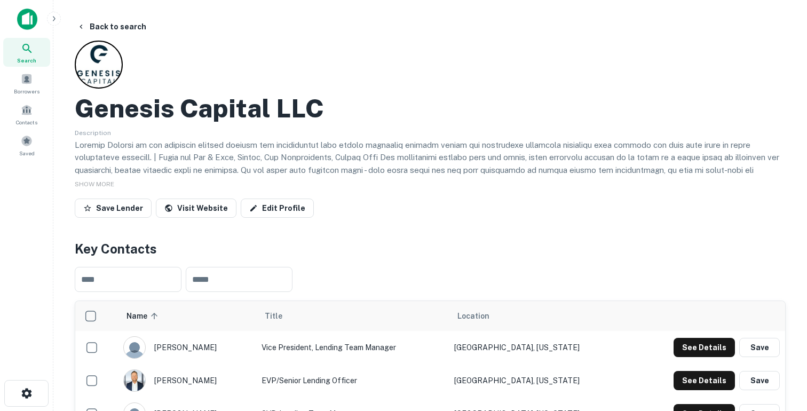
click at [29, 21] on img at bounding box center [27, 19] width 20 height 21
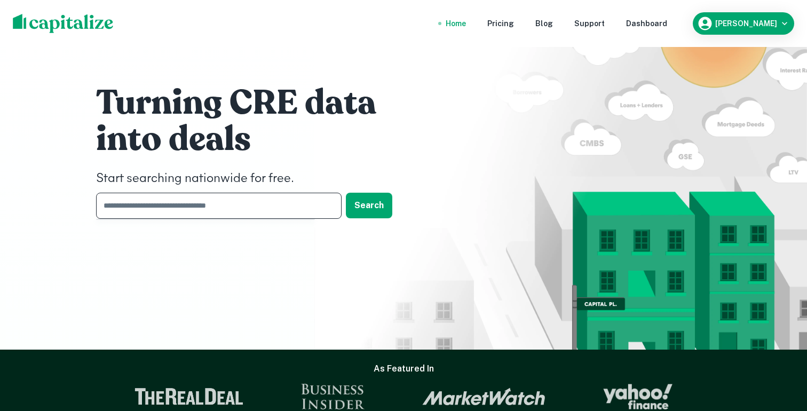
click at [195, 203] on input "text" at bounding box center [215, 206] width 238 height 26
click at [280, 205] on input "text" at bounding box center [215, 206] width 238 height 26
click at [667, 22] on div "Dashboard" at bounding box center [646, 24] width 41 height 12
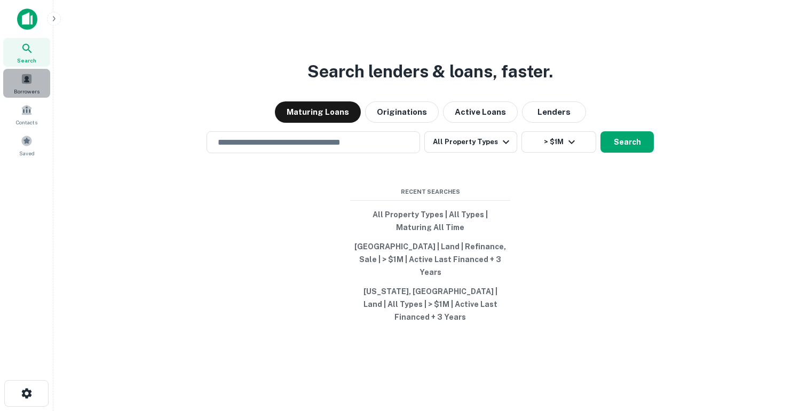
click at [27, 75] on span at bounding box center [27, 79] width 12 height 12
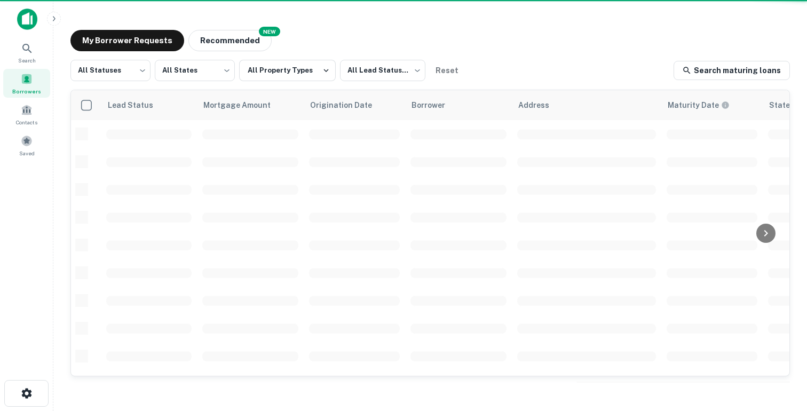
scroll to position [107, 0]
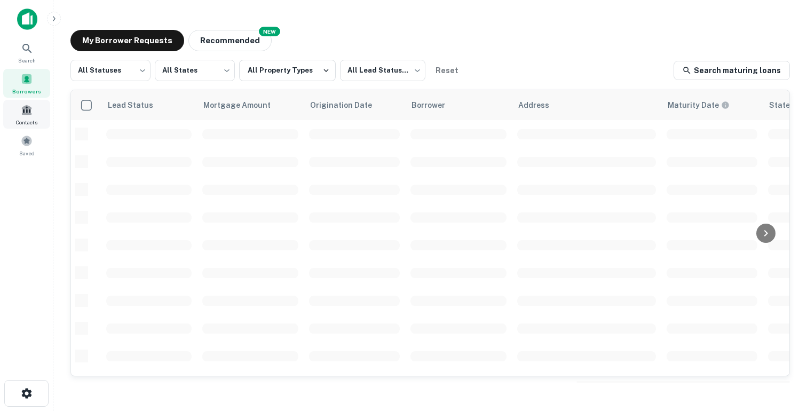
scroll to position [107, 0]
click at [27, 139] on span at bounding box center [27, 141] width 12 height 12
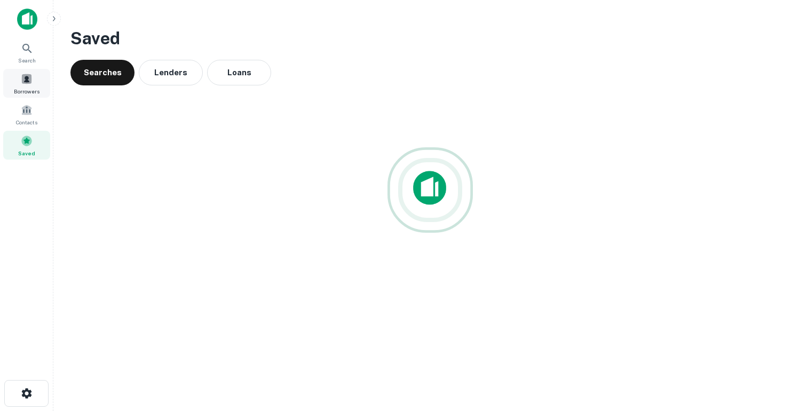
click at [35, 78] on div "Borrowers" at bounding box center [26, 83] width 47 height 29
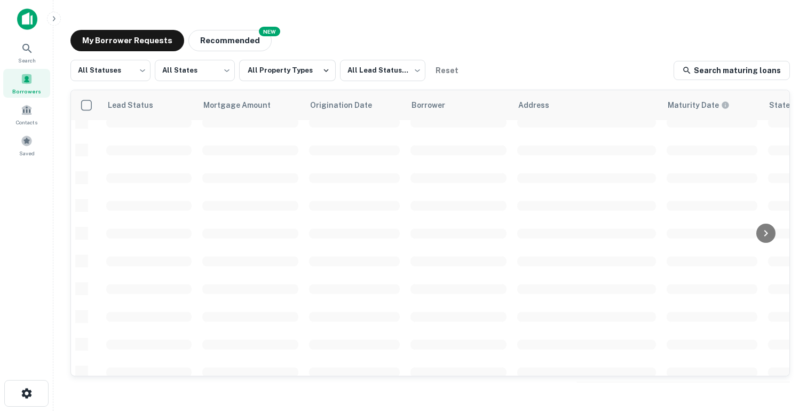
scroll to position [80, 0]
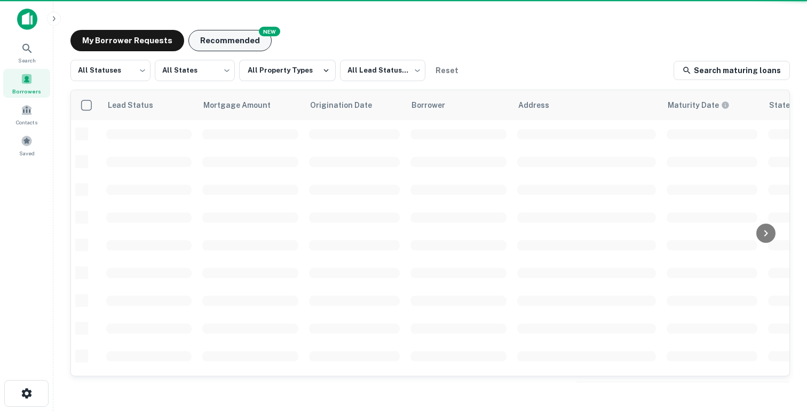
scroll to position [93, 0]
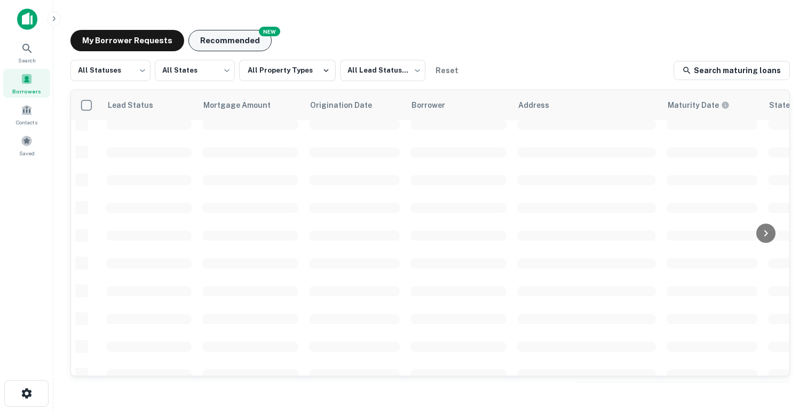
click at [240, 33] on button "Recommended" at bounding box center [229, 40] width 83 height 21
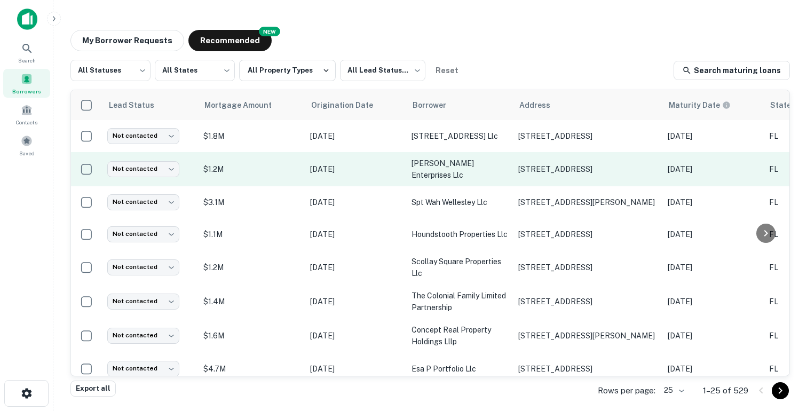
scroll to position [0, 428]
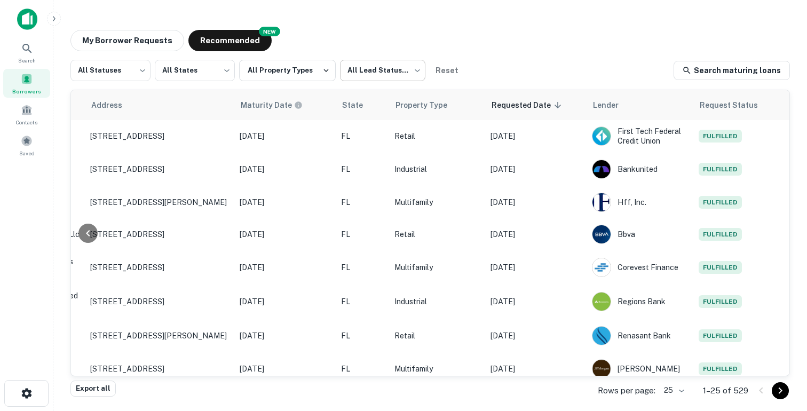
click at [383, 66] on body "Search Borrowers Contacts Saved My Borrower Requests NEW Recommended All Status…" at bounding box center [403, 205] width 807 height 411
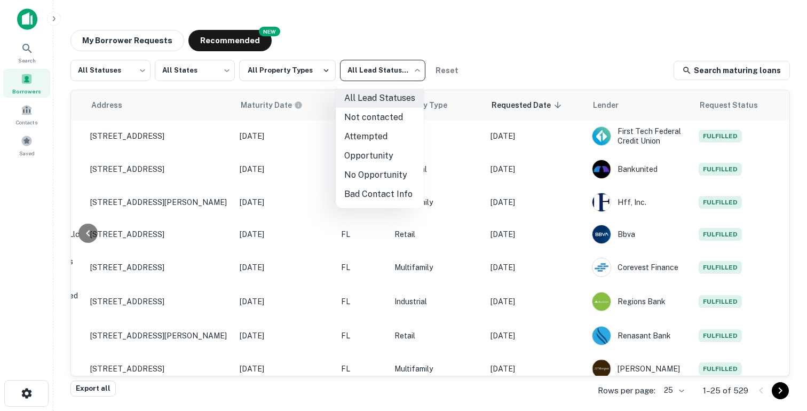
click at [383, 41] on div at bounding box center [403, 205] width 807 height 411
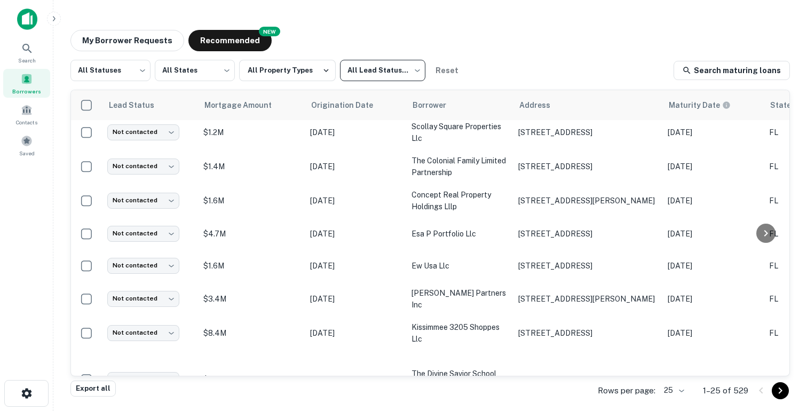
scroll to position [0, 0]
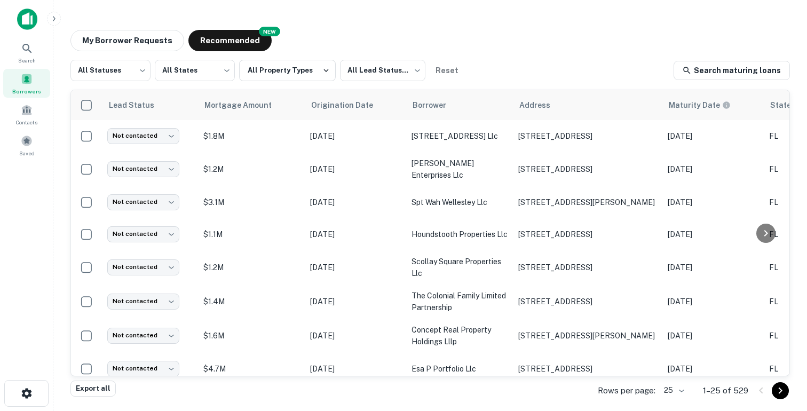
click at [368, 11] on main "My Borrower Requests NEW Recommended All Statuses *** ​ All States *** ​ All Pr…" at bounding box center [430, 205] width 754 height 411
